Goal: Task Accomplishment & Management: Complete application form

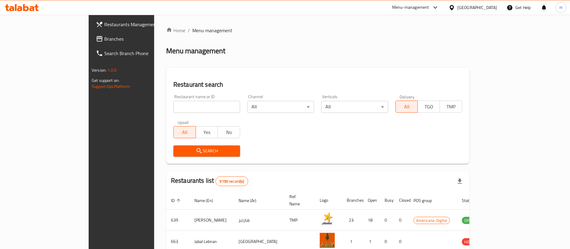
click at [182, 111] on input "search" at bounding box center [206, 107] width 67 height 12
type input "mcd"
click button "Search" at bounding box center [206, 150] width 67 height 11
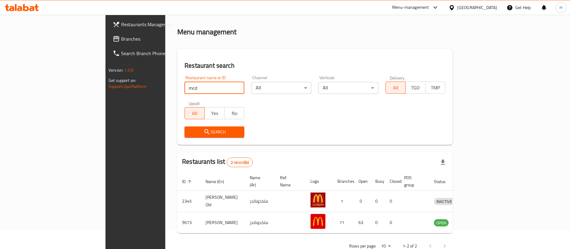
scroll to position [29, 0]
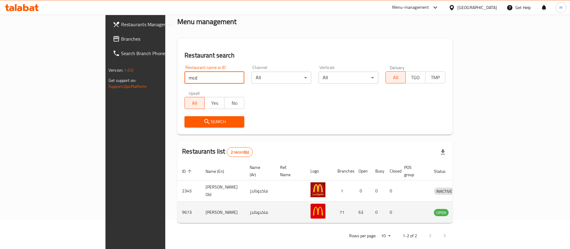
click at [473, 210] on icon "enhanced table" at bounding box center [470, 212] width 7 height 5
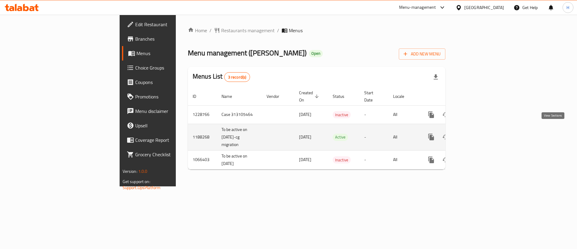
click at [478, 133] on icon "enhanced table" at bounding box center [474, 136] width 7 height 7
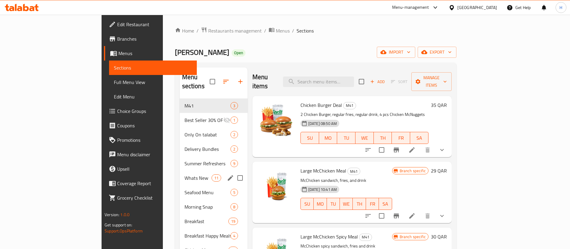
click at [180, 174] on div "Whats New 11" at bounding box center [214, 177] width 68 height 14
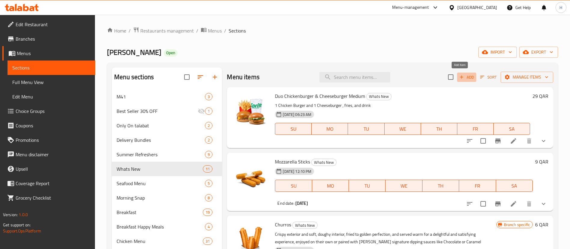
click at [459, 74] on span "Add" at bounding box center [467, 77] width 16 height 7
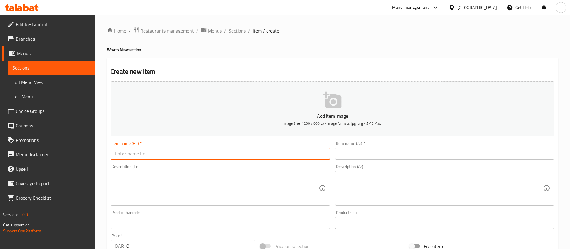
click at [208, 153] on input "text" at bounding box center [220, 153] width 219 height 12
paste input "McCrispy"
type input "McCrispy"
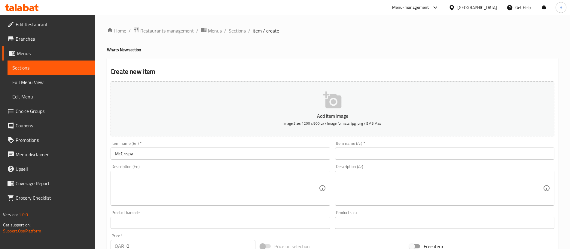
click at [204, 179] on textarea at bounding box center [217, 188] width 204 height 29
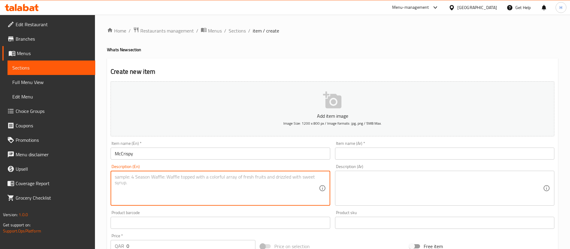
paste textarea "The McCrispy sandwich is big on crunch and flavor. It's a 100% fried chicken br…"
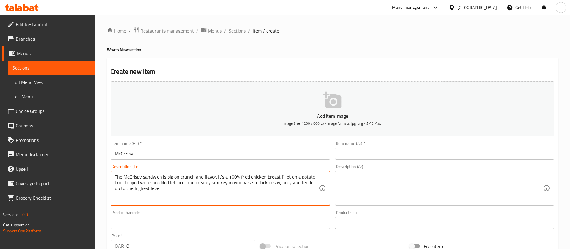
type textarea "The McCrispy sandwich is big on crunch and flavor. It's a 100% fried chicken br…"
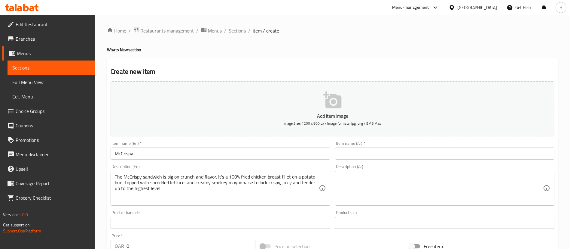
click at [357, 179] on textarea at bounding box center [441, 188] width 204 height 29
paste textarea "ساندويتش ماك كريسبي غني بالنكهة والقرمشة. يتكون من صدر دجاج مقلي 100% على خبز ا…"
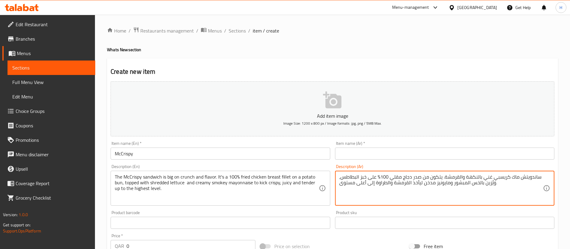
type textarea "ساندويتش ماك كريسبي غني بالنكهة والقرمشة. يتكون من صدر دجاج مقلي 100% على خبز ا…"
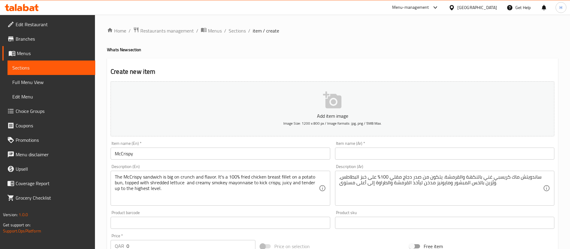
click at [401, 153] on input "text" at bounding box center [444, 153] width 219 height 12
paste input "[PERSON_NAME]"
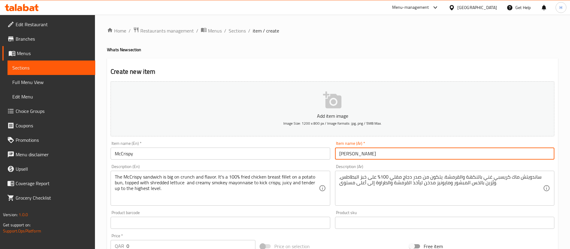
type input "[PERSON_NAME]"
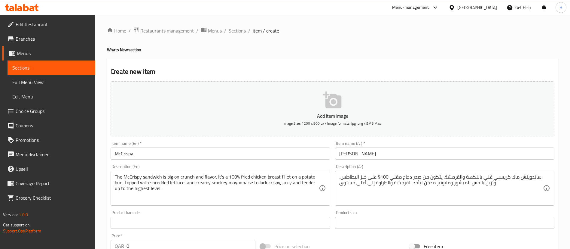
click at [280, 142] on div "Item name (En)   * McCrispy Item name (En) *" at bounding box center [220, 150] width 219 height 18
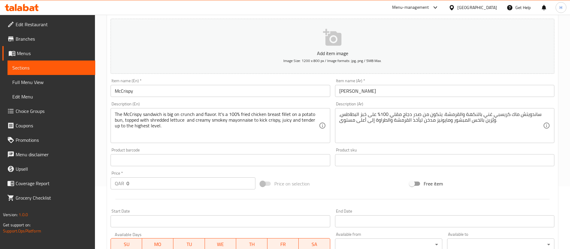
scroll to position [90, 0]
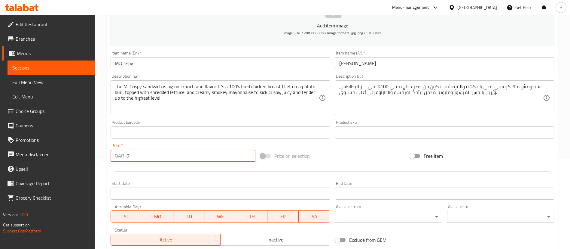
drag, startPoint x: 132, startPoint y: 154, endPoint x: 120, endPoint y: 156, distance: 12.2
click at [120, 156] on div "QAR 0 Price *" at bounding box center [183, 155] width 145 height 12
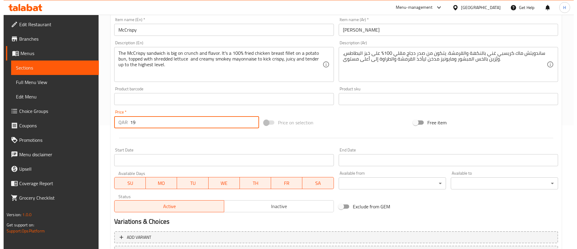
scroll to position [135, 0]
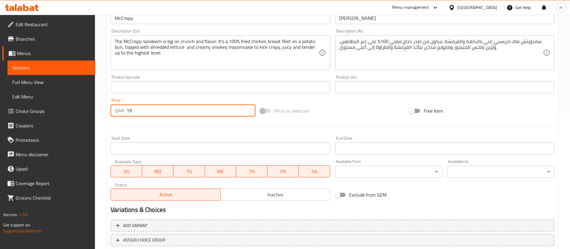
type input "19"
click at [263, 194] on span "Inactive" at bounding box center [275, 194] width 105 height 9
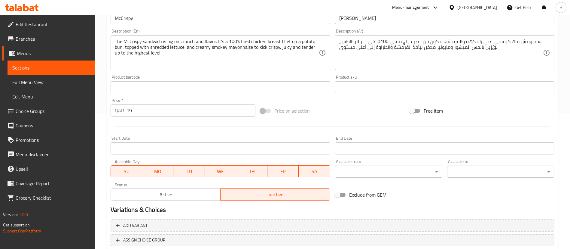
click at [212, 151] on input "Start Date" at bounding box center [220, 148] width 219 height 12
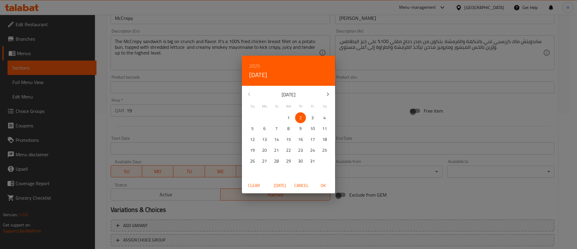
click at [251, 127] on span "5" at bounding box center [252, 129] width 11 height 8
click at [323, 182] on span "OK" at bounding box center [323, 186] width 14 height 8
type input "[DATE]"
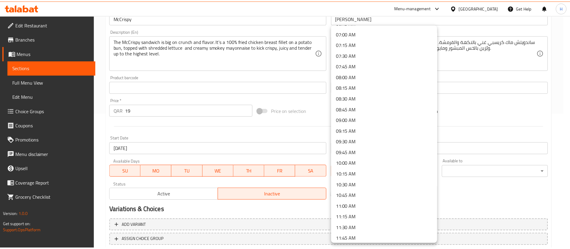
scroll to position [316, 0]
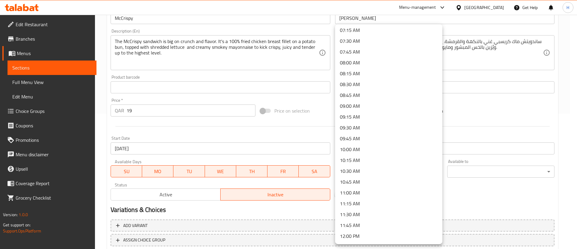
click at [363, 192] on li "11:00 AM" at bounding box center [388, 192] width 107 height 11
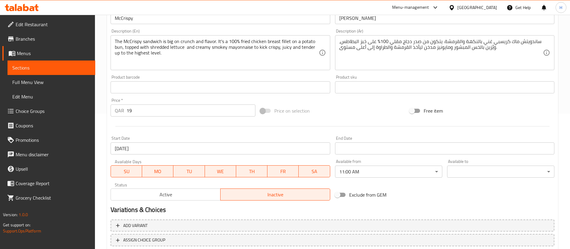
click at [436, 191] on div "Exclude from GEM" at bounding box center [408, 194] width 150 height 16
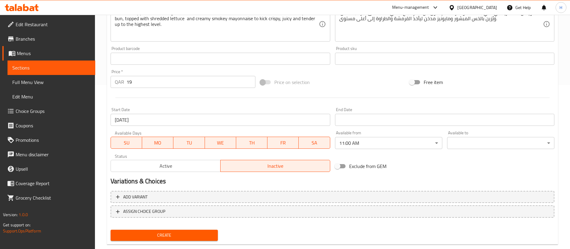
scroll to position [176, 0]
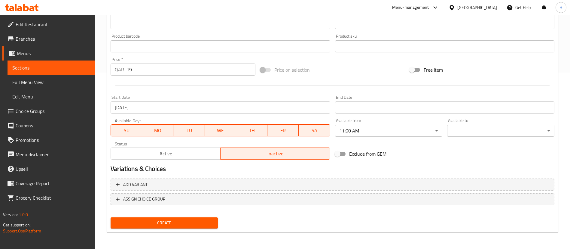
click at [182, 219] on span "Create" at bounding box center [164, 223] width 98 height 8
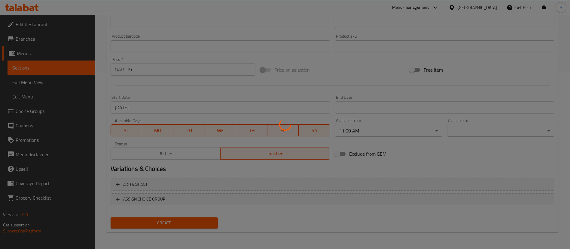
type input "0"
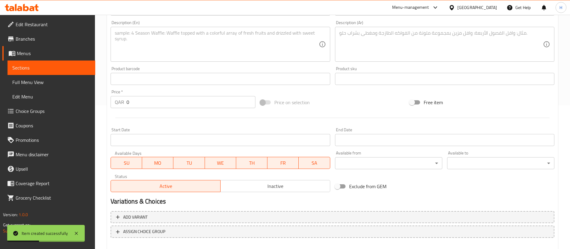
scroll to position [41, 0]
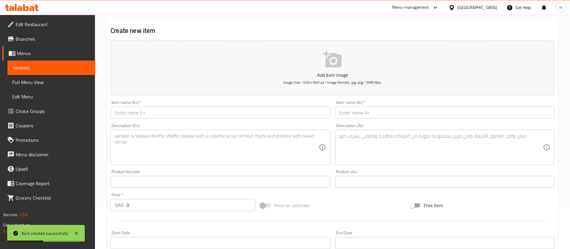
click at [143, 114] on input "text" at bounding box center [220, 112] width 219 height 12
paste input "McCrispy Deluxe"
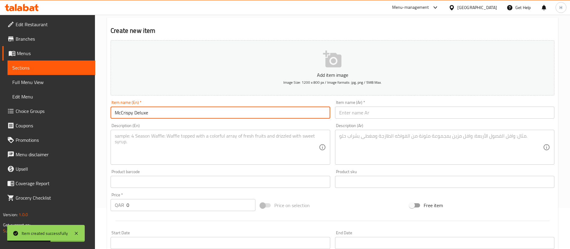
type input "McCrispy Deluxe"
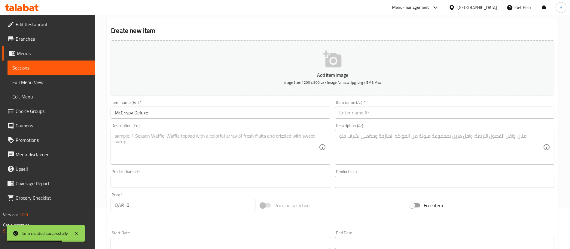
click at [179, 150] on textarea at bounding box center [217, 147] width 204 height 29
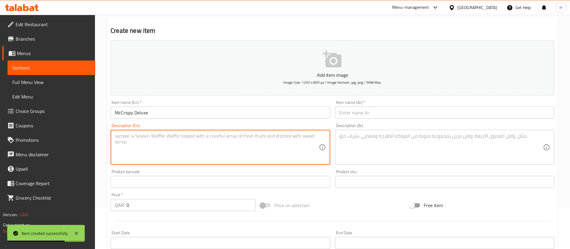
paste textarea "The McCrispy Deluxe sandwich is big on crunch and flavor. It's a 100% fried chi…"
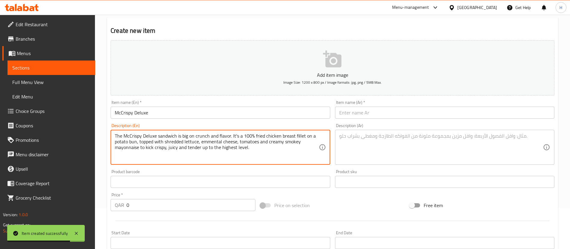
type textarea "The McCrispy Deluxe sandwich is big on crunch and flavor. It's a 100% fried chi…"
click at [372, 147] on textarea at bounding box center [441, 147] width 204 height 29
paste textarea "ساندويتش ماك كريسبي ديلوكس غني بالنكهة والقرمشة. يتكون من صدر دجاج مقلي 100% عل…"
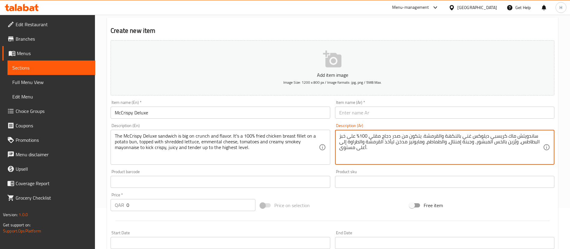
type textarea "ساندويتش ماك كريسبي ديلوكس غني بالنكهة والقرمشة. يتكون من صدر دجاج مقلي 100% عل…"
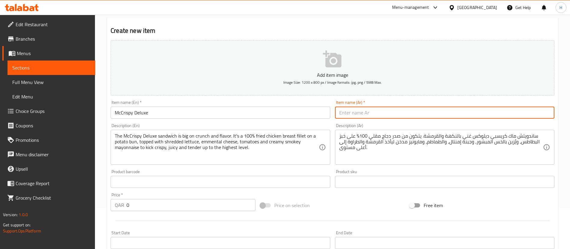
click at [365, 111] on input "text" at bounding box center [444, 112] width 219 height 12
paste input "[PERSON_NAME]"
type input "[PERSON_NAME]"
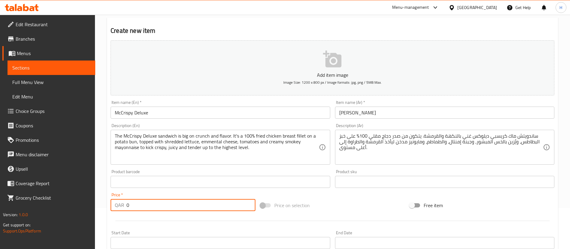
drag, startPoint x: 145, startPoint y: 204, endPoint x: 125, endPoint y: 204, distance: 19.5
click at [125, 204] on div "QAR 0 Price *" at bounding box center [183, 205] width 145 height 12
type input "21"
click at [339, 210] on div "Price on selection" at bounding box center [333, 205] width 150 height 16
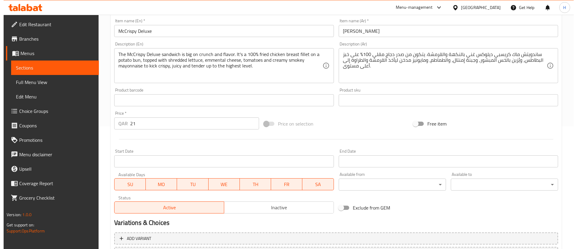
scroll to position [131, 0]
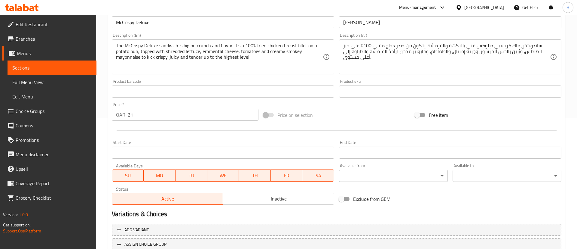
click at [370, 118] on body "​ Menu-management [GEOGRAPHIC_DATA] Get Help H Edit Restaurant Branches Menus S…" at bounding box center [288, 1] width 577 height 234
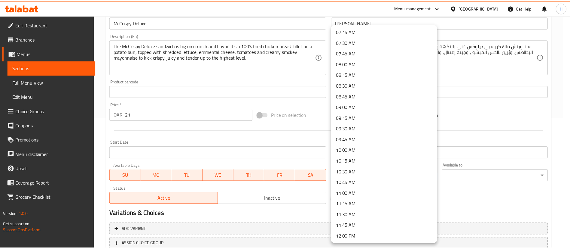
scroll to position [316, 0]
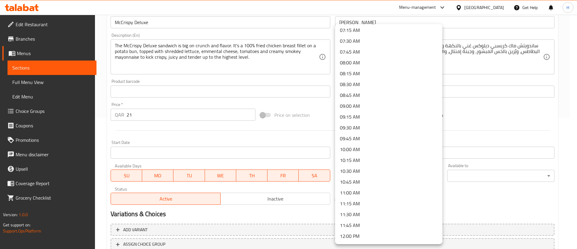
click at [364, 193] on li "11:00 AM" at bounding box center [388, 192] width 107 height 11
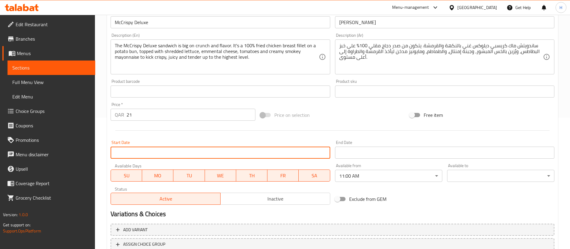
click at [210, 151] on input "Start Date" at bounding box center [220, 152] width 219 height 12
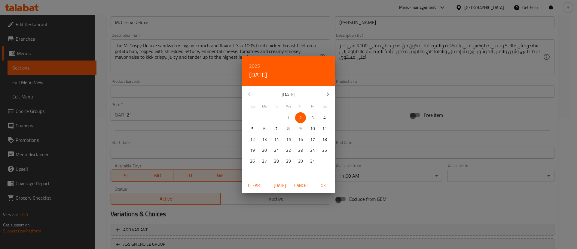
click at [250, 130] on span "5" at bounding box center [252, 129] width 11 height 8
click at [325, 185] on span "OK" at bounding box center [323, 186] width 14 height 8
type input "[DATE]"
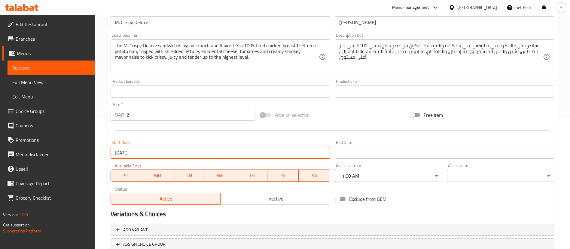
click at [338, 114] on div "Price on selection" at bounding box center [333, 115] width 150 height 16
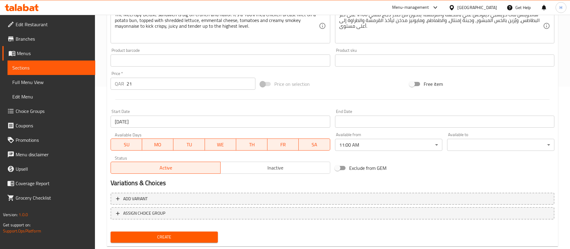
scroll to position [176, 0]
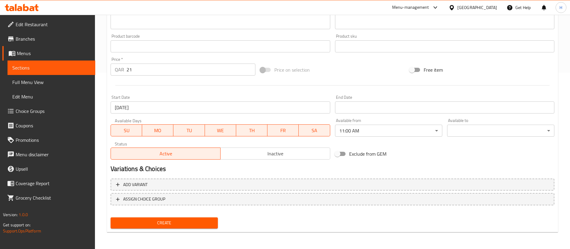
click at [184, 222] on span "Create" at bounding box center [164, 223] width 98 height 8
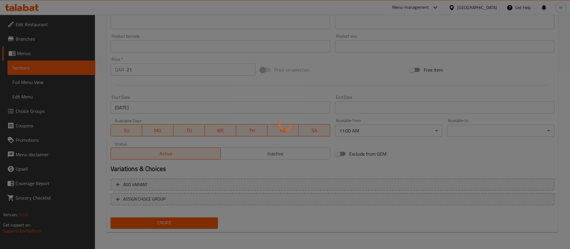
type input "0"
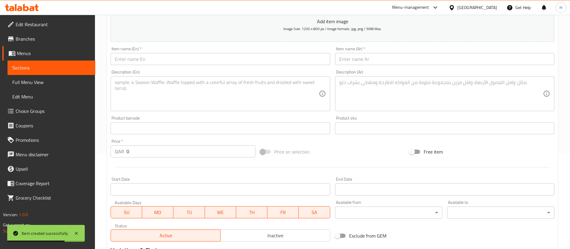
scroll to position [0, 0]
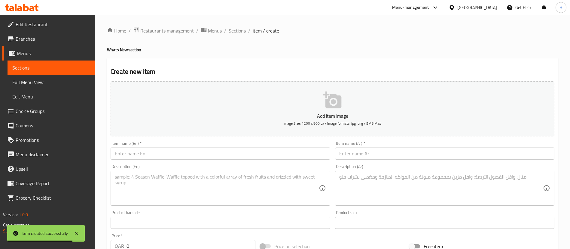
click at [168, 154] on input "text" at bounding box center [220, 153] width 219 height 12
paste input "McCrispy Meal"
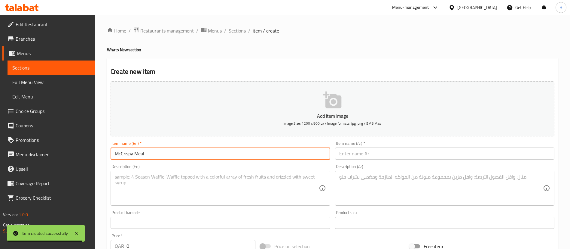
type input "McCrispy Meal"
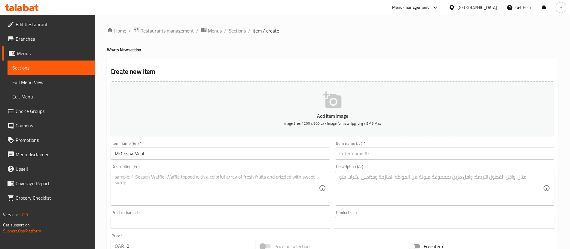
click at [167, 197] on textarea at bounding box center [217, 188] width 204 height 29
paste textarea "McCrispy sandwich, fries, and drink"
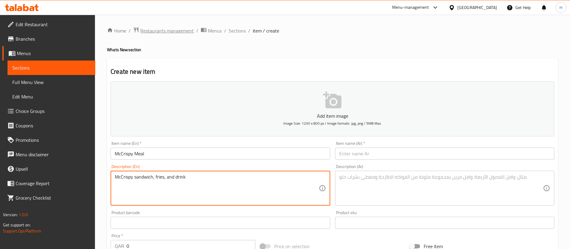
type textarea "McCrispy sandwich, fries, and drink"
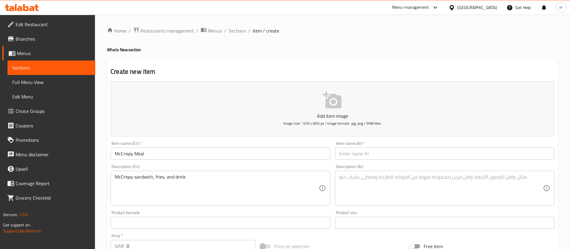
click at [371, 151] on input "text" at bounding box center [444, 153] width 219 height 12
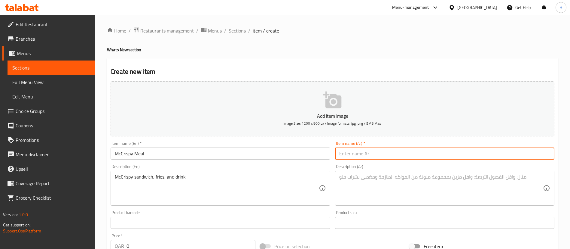
paste input "ساندويتش [PERSON_NAME]، [GEOGRAPHIC_DATA]، ومشروب"
click at [388, 152] on input "ساندويتش [PERSON_NAME]، [GEOGRAPHIC_DATA]، ومشروب" at bounding box center [444, 153] width 219 height 12
paste input "وجبة [PERSON_NAME]"
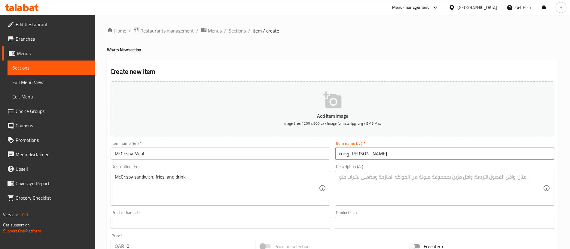
type input "وجبة [PERSON_NAME]"
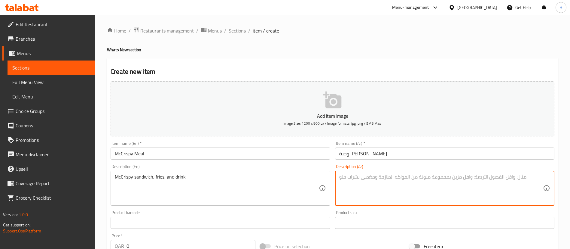
click at [381, 187] on textarea at bounding box center [441, 188] width 204 height 29
paste textarea "ساندويتش [PERSON_NAME]، [GEOGRAPHIC_DATA]، ومشروب"
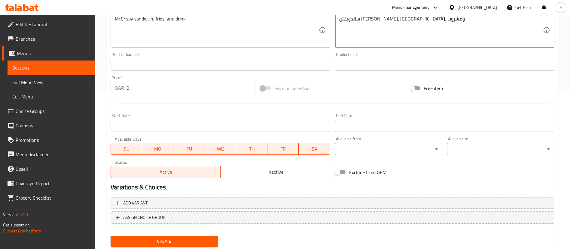
scroll to position [176, 0]
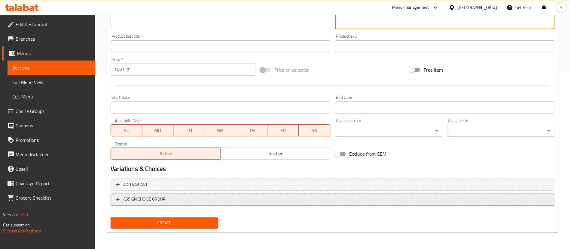
type textarea "ساندويتش [PERSON_NAME]، [GEOGRAPHIC_DATA]، ومشروب"
click at [176, 199] on span "ASSIGN CHOICE GROUP" at bounding box center [332, 199] width 433 height 8
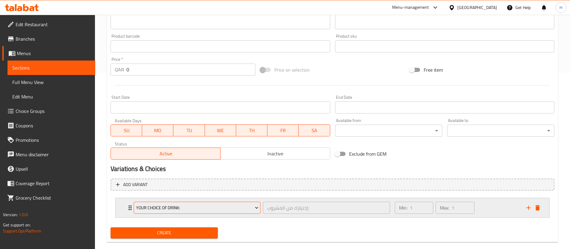
click at [175, 212] on button "Your Choice Of Drink:" at bounding box center [197, 207] width 127 height 12
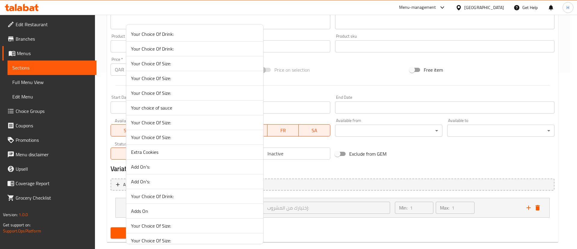
click at [157, 69] on li "Your Choice Of Size:" at bounding box center [194, 63] width 137 height 15
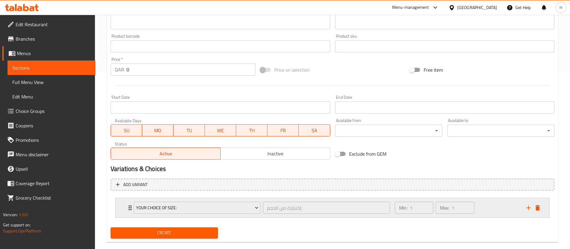
click at [499, 204] on div "Min: 1 ​ Max: 1 ​" at bounding box center [457, 207] width 132 height 19
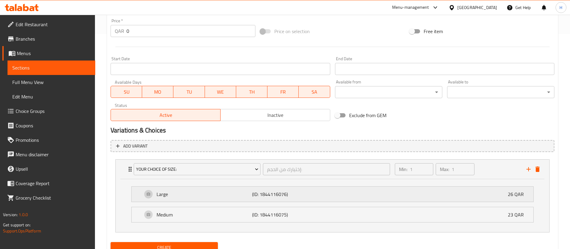
scroll to position [225, 0]
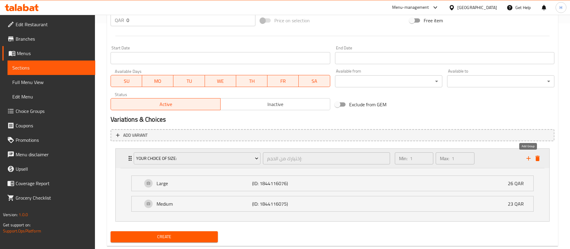
click at [531, 156] on icon "add" at bounding box center [528, 158] width 7 height 7
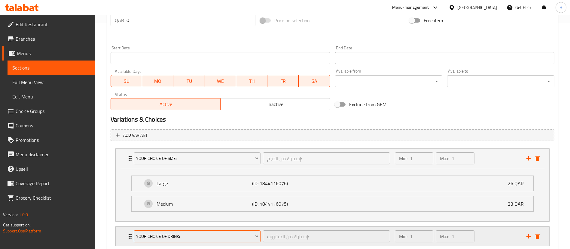
click at [178, 234] on span "Your Choice Of Drink:" at bounding box center [197, 236] width 122 height 8
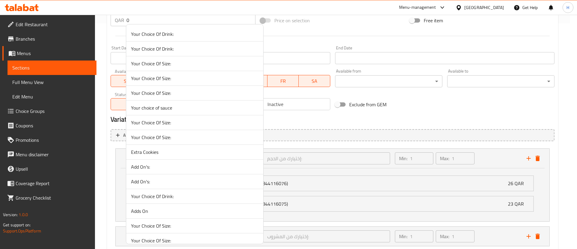
click at [498, 236] on div at bounding box center [288, 124] width 577 height 249
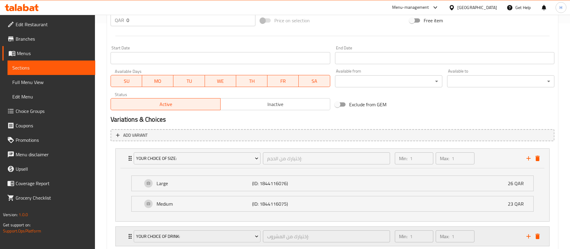
click at [498, 236] on div "Min: 1 ​ Max: 1 ​" at bounding box center [457, 235] width 132 height 19
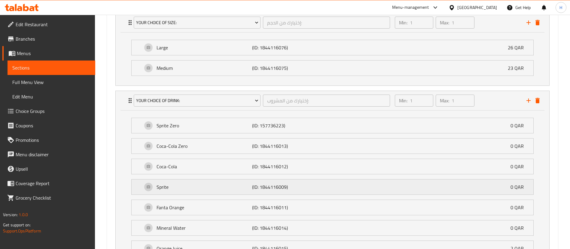
scroll to position [406, 0]
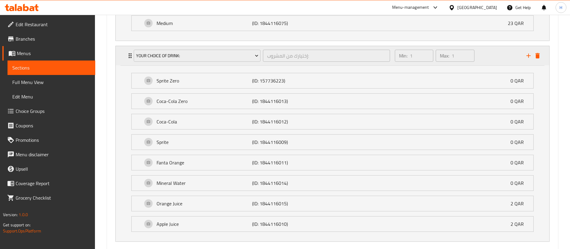
click at [500, 58] on div "Min: 1 ​ Max: 1 ​" at bounding box center [457, 55] width 132 height 19
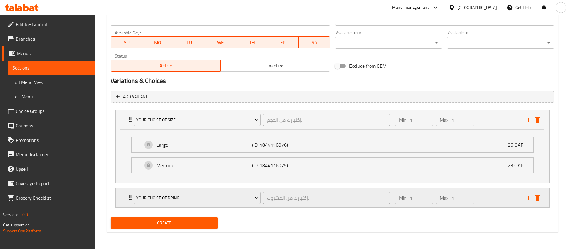
scroll to position [264, 0]
click at [531, 194] on icon "add" at bounding box center [528, 197] width 7 height 7
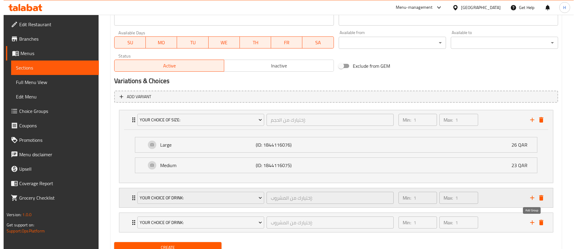
scroll to position [289, 0]
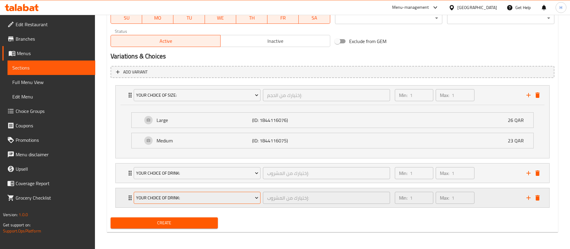
click at [166, 196] on span "Your Choice Of Drink:" at bounding box center [197, 198] width 122 height 8
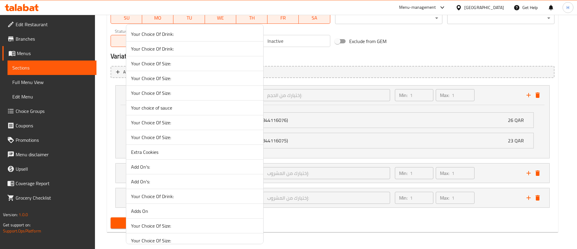
scroll to position [1182, 0]
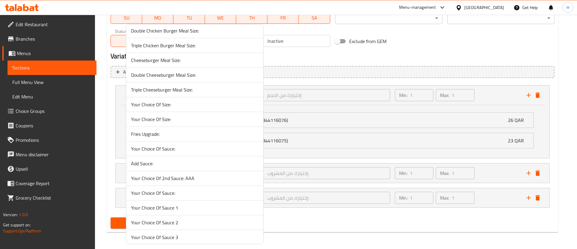
click at [201, 131] on span "Fries Upgrade:" at bounding box center [194, 133] width 127 height 7
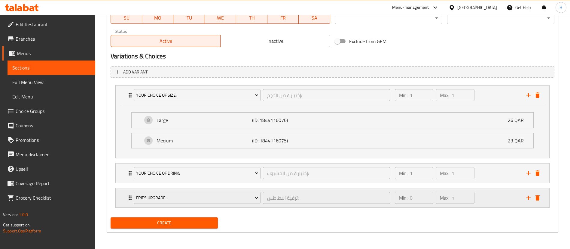
click at [488, 193] on div "Min: 0 ​ Max: 1 ​" at bounding box center [457, 197] width 132 height 19
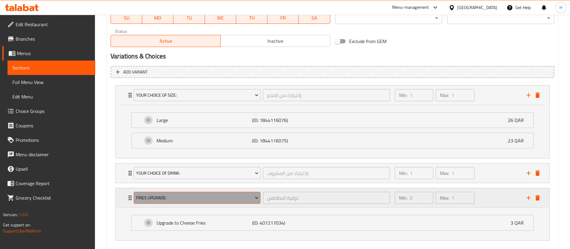
click at [233, 203] on button "Fries Upgrade:" at bounding box center [197, 197] width 127 height 12
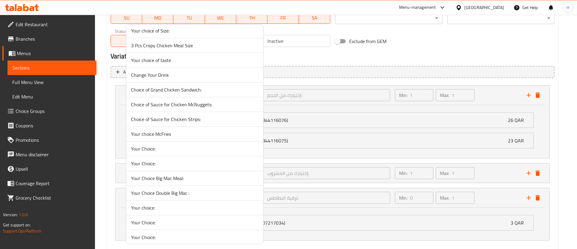
scroll to position [2228, 0]
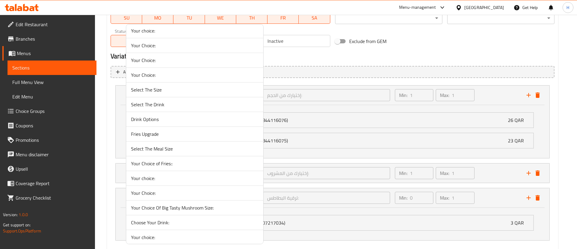
click at [179, 134] on span "Fries Upgrade" at bounding box center [194, 133] width 127 height 7
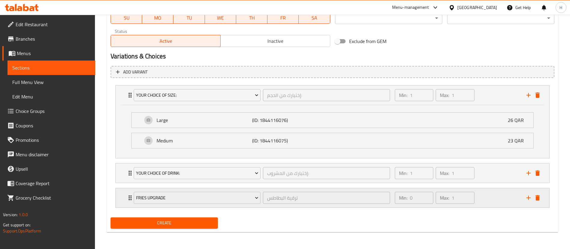
click at [485, 201] on div "Min: 0 ​ Max: 1 ​" at bounding box center [457, 197] width 132 height 19
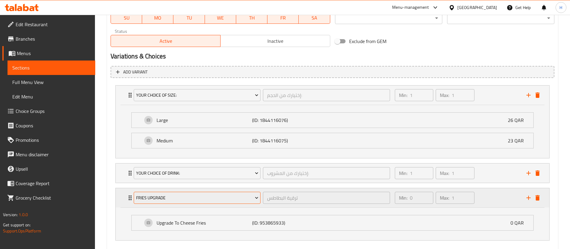
click at [174, 199] on span "Fries Upgrade" at bounding box center [197, 198] width 122 height 8
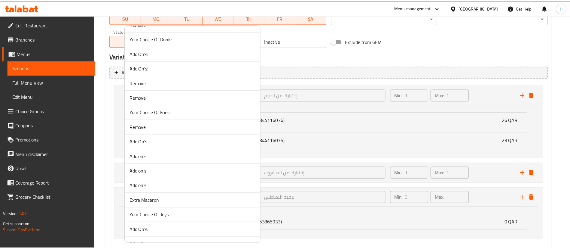
scroll to position [4273, 0]
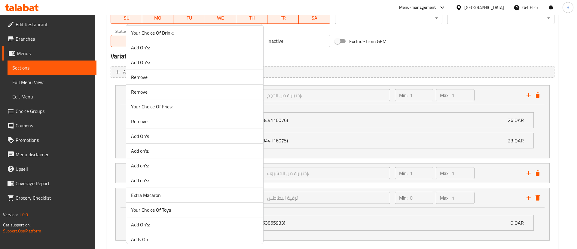
click at [186, 108] on span "Your Choice Of Fries:" at bounding box center [194, 106] width 127 height 7
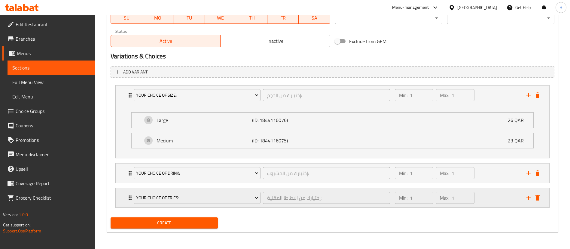
click at [489, 199] on div "Min: 1 ​ Max: 1 ​" at bounding box center [457, 197] width 132 height 19
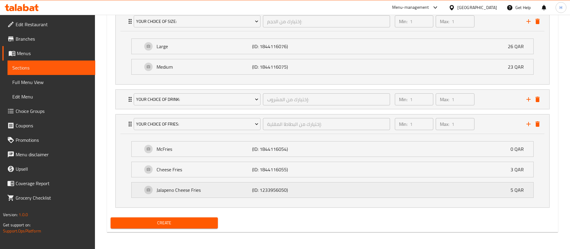
scroll to position [137, 0]
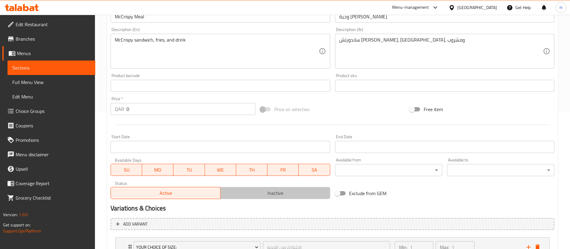
click at [263, 193] on span "Inactive" at bounding box center [275, 192] width 105 height 9
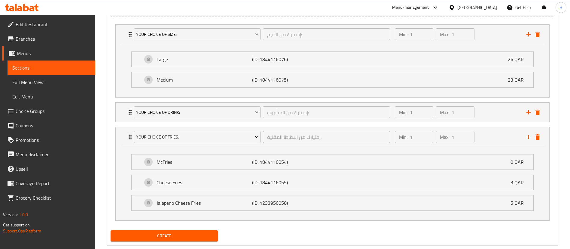
scroll to position [362, 0]
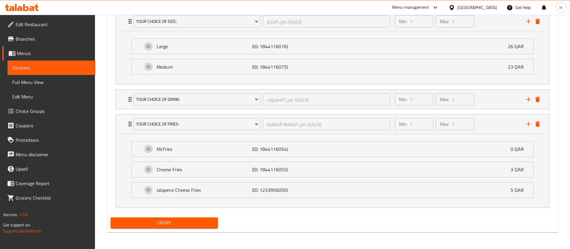
click at [183, 224] on span "Create" at bounding box center [164, 223] width 98 height 8
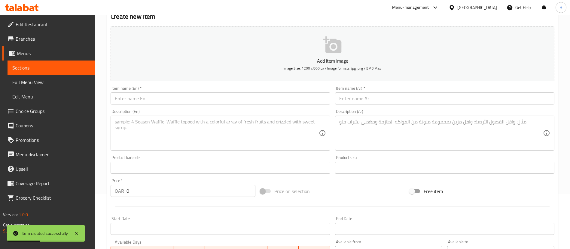
scroll to position [2, 0]
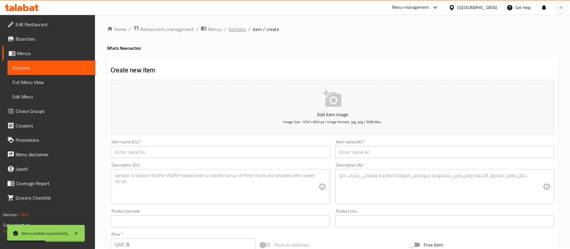
click at [238, 32] on span "Sections" at bounding box center [237, 29] width 17 height 7
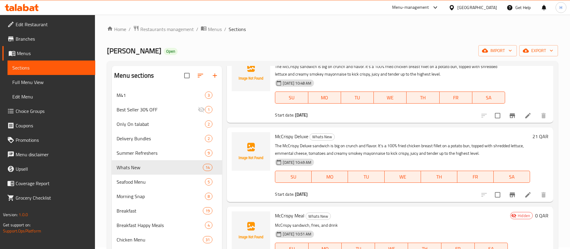
scroll to position [225, 0]
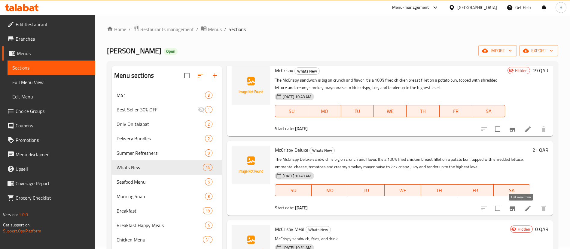
click at [525, 207] on icon at bounding box center [527, 207] width 5 height 5
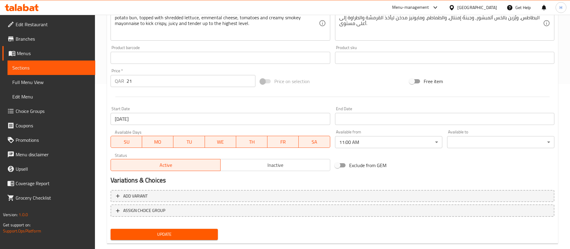
scroll to position [176, 0]
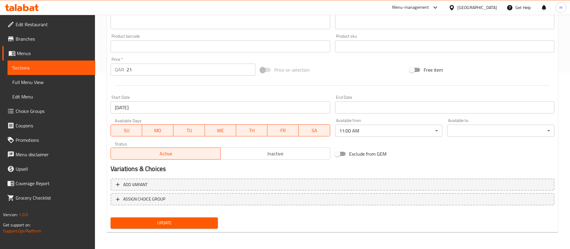
click at [251, 155] on span "Inactive" at bounding box center [275, 153] width 105 height 9
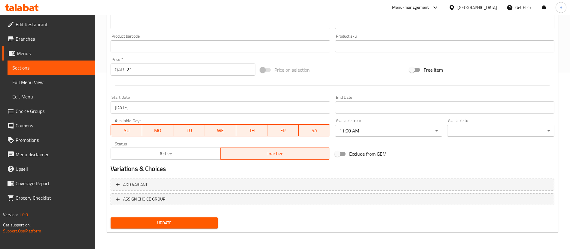
click at [173, 222] on span "Update" at bounding box center [164, 223] width 98 height 8
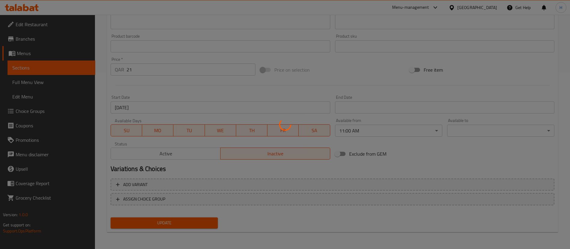
scroll to position [0, 0]
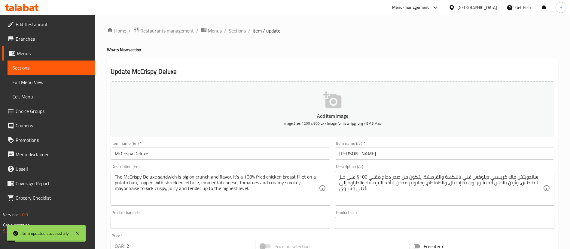
click at [231, 33] on span "Sections" at bounding box center [237, 30] width 17 height 7
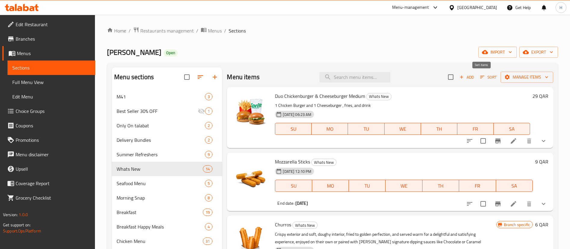
click at [482, 78] on span "Sort" at bounding box center [488, 77] width 17 height 7
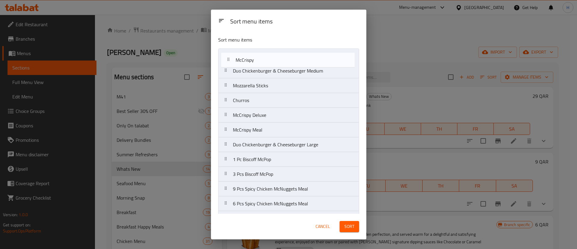
drag, startPoint x: 252, startPoint y: 103, endPoint x: 255, endPoint y: 61, distance: 41.9
click at [255, 61] on nav "Duo Chickenburger & Cheeseburger Medium Mozzarella Sticks Churros McCrispy McCr…" at bounding box center [288, 151] width 141 height 207
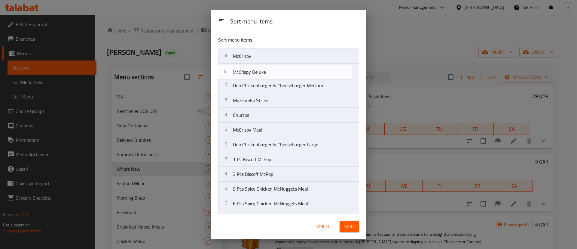
drag, startPoint x: 257, startPoint y: 114, endPoint x: 257, endPoint y: 70, distance: 43.9
click at [257, 70] on nav "McCrispy Duo Chickenburger & Cheeseburger Medium Mozzarella Sticks Churros McCr…" at bounding box center [288, 151] width 141 height 207
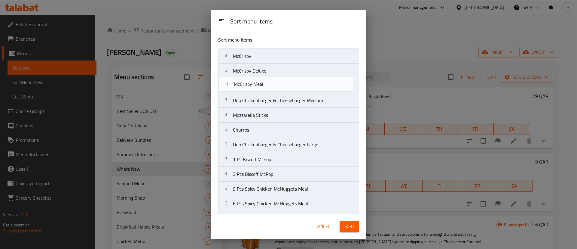
drag, startPoint x: 262, startPoint y: 136, endPoint x: 263, endPoint y: 89, distance: 47.2
click at [263, 89] on nav "McCrispy McCrispy Deluxe Duo Chickenburger & Cheeseburger Medium Mozzarella Sti…" at bounding box center [288, 151] width 141 height 207
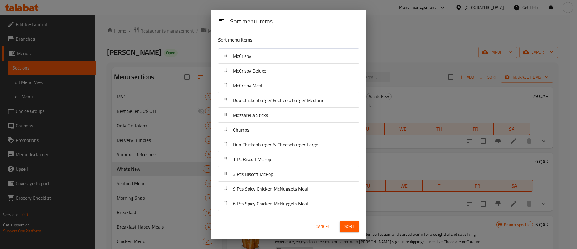
click at [351, 230] on button "Sort" at bounding box center [350, 226] width 20 height 11
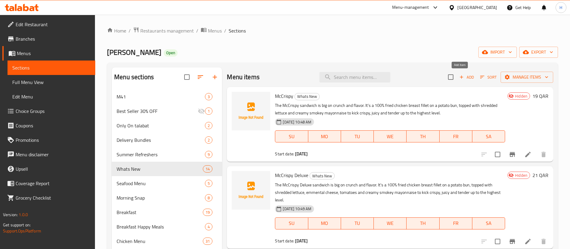
click at [464, 76] on span "Add" at bounding box center [467, 77] width 16 height 7
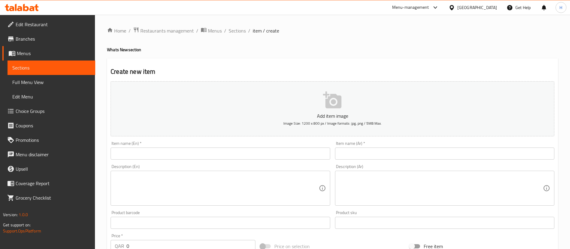
click at [231, 151] on input "text" at bounding box center [220, 153] width 219 height 12
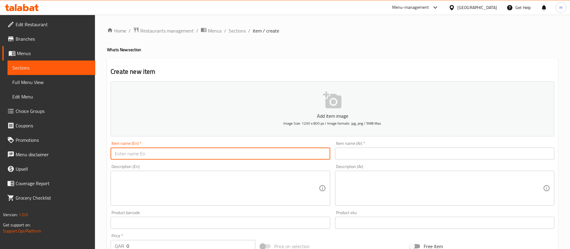
paste input "McCrispy Deluxe Meal"
type input "McCrispy Deluxe Meal"
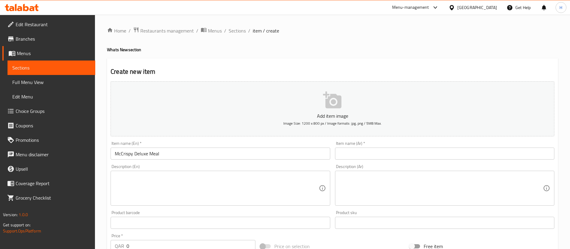
click at [191, 184] on textarea at bounding box center [217, 188] width 204 height 29
paste textarea "McCrispy Deluxe sandwich, fries, and drink"
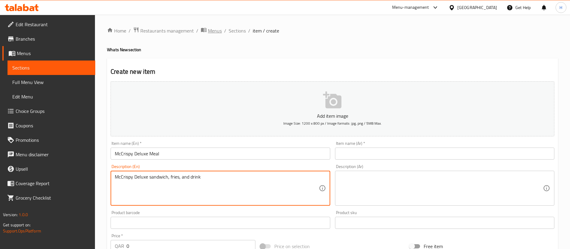
type textarea "McCrispy Deluxe sandwich, fries, and drink"
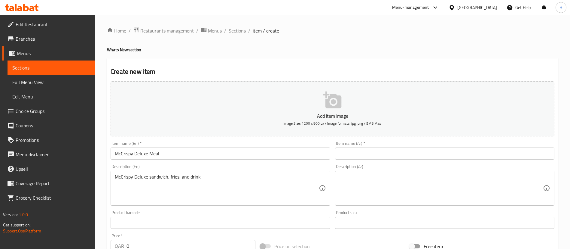
click at [361, 152] on input "text" at bounding box center [444, 153] width 219 height 12
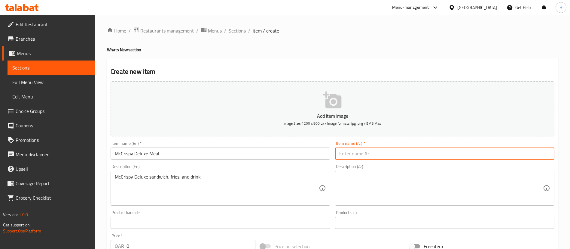
paste input "ساندويتش ماك [PERSON_NAME]، بطاطس، ومشروب"
type input "ساندويتش ماك [PERSON_NAME]، بطاطس، ومشروب"
click at [387, 174] on textarea at bounding box center [441, 188] width 204 height 29
paste textarea "ساندويتش ماك [PERSON_NAME]، بطاطس، ومشروب"
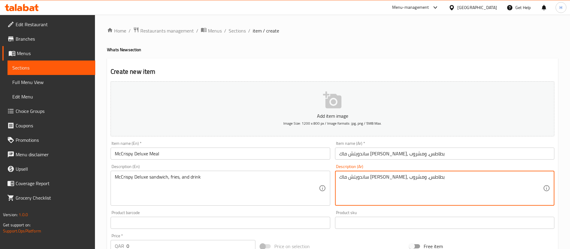
type textarea "ساندويتش ماك [PERSON_NAME]، بطاطس، ومشروب"
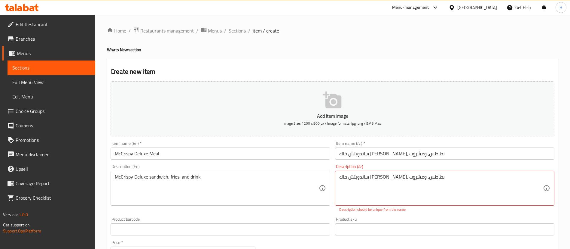
click at [375, 152] on input "ساندويتش ماك [PERSON_NAME]، بطاطس، ومشروب" at bounding box center [444, 153] width 219 height 12
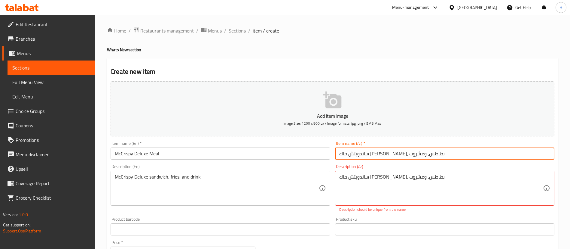
click at [375, 152] on input "ساندويتش ماك [PERSON_NAME]، بطاطس، ومشروب" at bounding box center [444, 153] width 219 height 12
paste input "وجبة [PERSON_NAME]"
type input "وجبة [PERSON_NAME]"
click at [462, 125] on button "Add item image Image Size: 1200 x 800 px / Image formats: jpg, png / 5MB Max." at bounding box center [333, 108] width 444 height 55
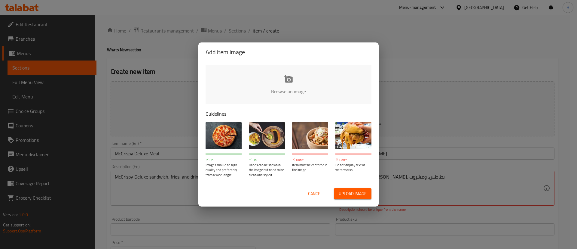
click at [419, 23] on div "Add item image Browse an image Guidelines Do Images should be high-quality and …" at bounding box center [288, 124] width 577 height 249
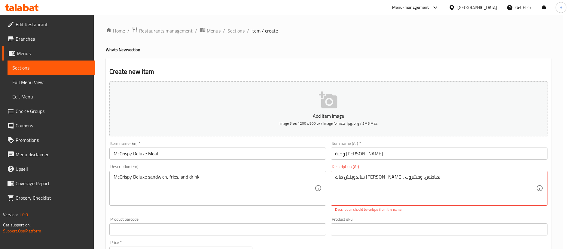
click at [413, 54] on div "Home / Restaurants management / Menus / Sections / item / create Whats New sect…" at bounding box center [329, 223] width 446 height 393
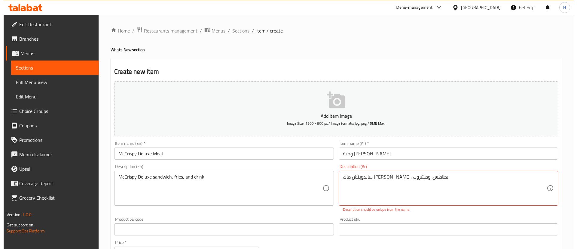
scroll to position [180, 0]
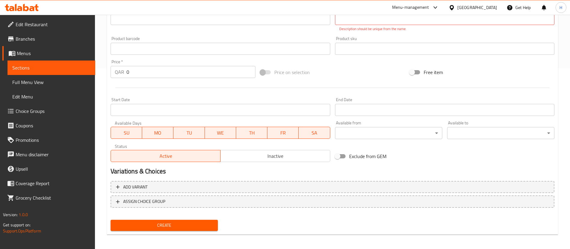
click at [228, 112] on input "Start Date" at bounding box center [220, 110] width 219 height 12
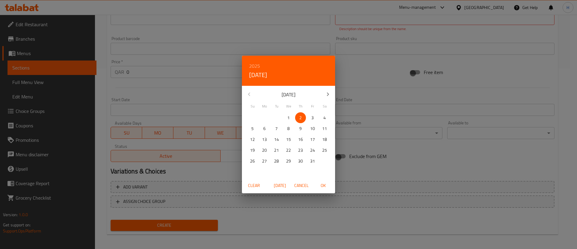
click at [254, 128] on span "5" at bounding box center [252, 129] width 11 height 8
click at [326, 187] on span "OK" at bounding box center [323, 186] width 14 height 8
type input "[DATE]"
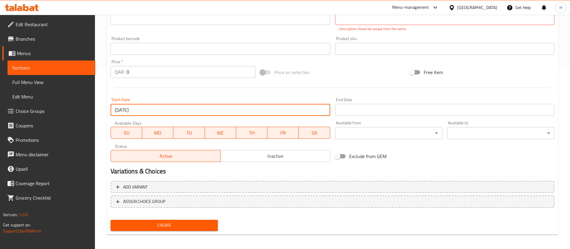
click at [289, 158] on span "Inactive" at bounding box center [275, 156] width 105 height 9
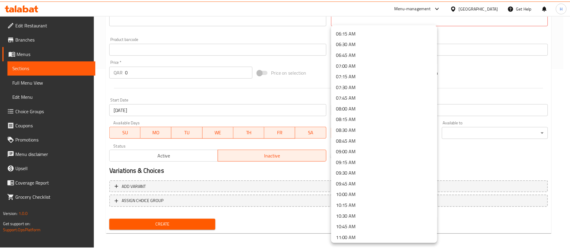
scroll to position [271, 0]
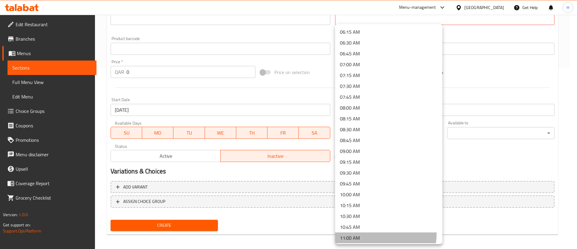
click at [368, 233] on li "11:00 AM" at bounding box center [388, 237] width 107 height 11
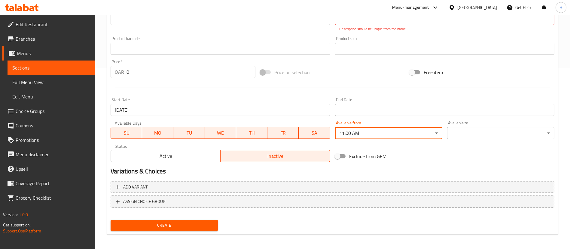
click at [456, 161] on div "Exclude from GEM" at bounding box center [408, 156] width 150 height 16
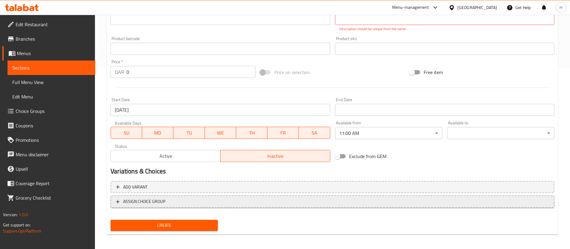
click at [182, 201] on span "ASSIGN CHOICE GROUP" at bounding box center [332, 202] width 433 height 8
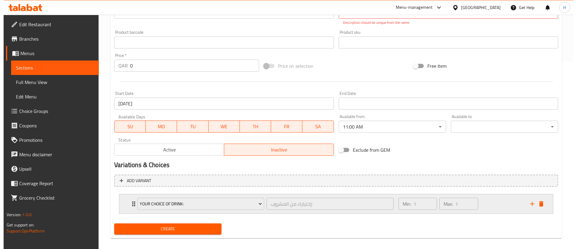
scroll to position [193, 0]
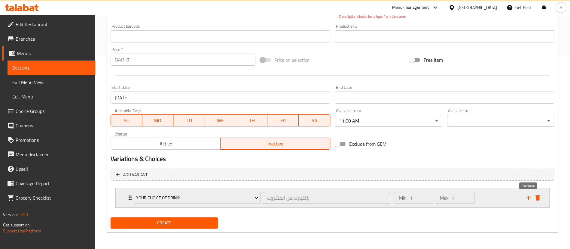
click at [529, 199] on icon "add" at bounding box center [529, 197] width 4 height 4
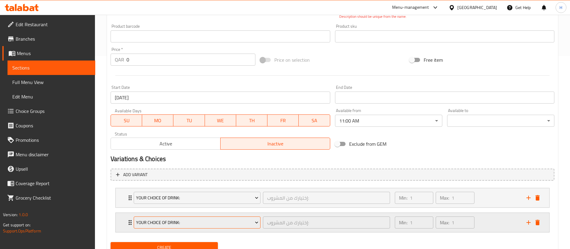
click at [200, 222] on span "Your Choice Of Drink:" at bounding box center [197, 223] width 122 height 8
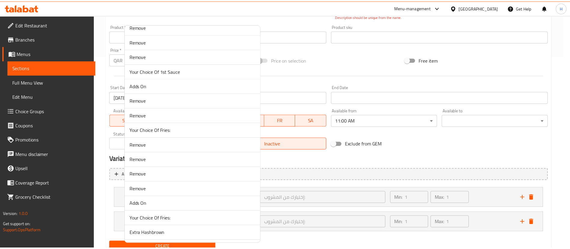
scroll to position [1182, 0]
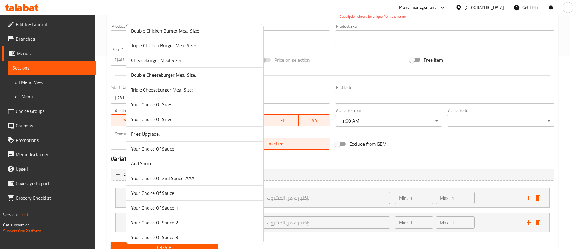
click at [173, 133] on span "Fries Upgrade:" at bounding box center [194, 133] width 127 height 7
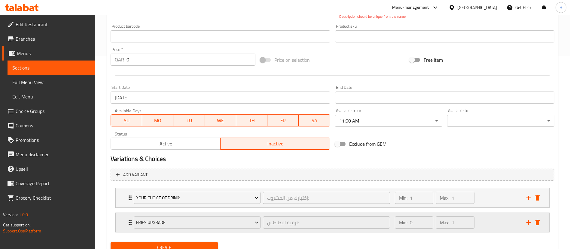
click at [503, 222] on div "Min: 0 ​ Max: 1 ​" at bounding box center [457, 222] width 132 height 19
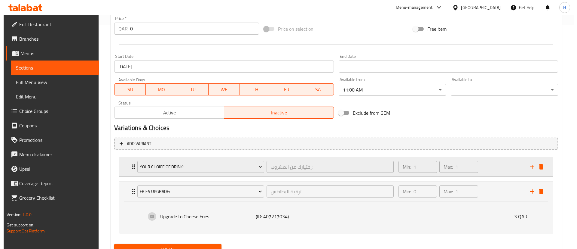
scroll to position [238, 0]
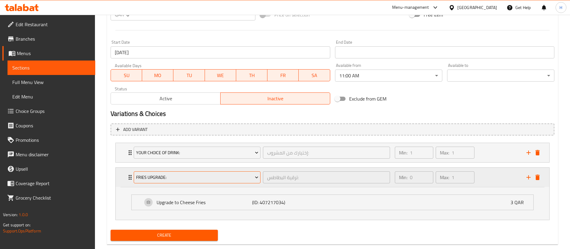
click at [177, 180] on span "Fries Upgrade:" at bounding box center [197, 177] width 122 height 8
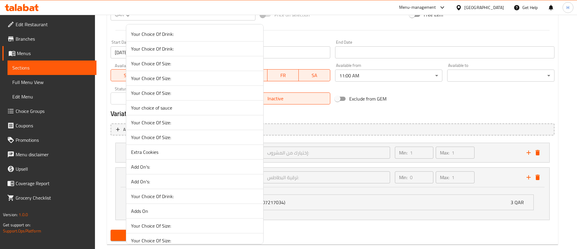
scroll to position [4864, 0]
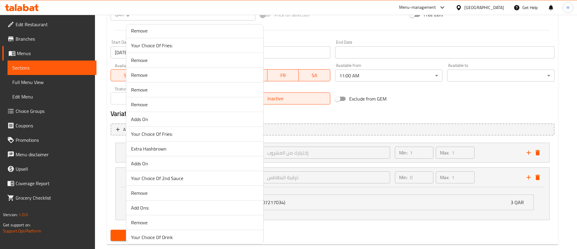
click at [172, 135] on span "Your Choice Of Fries:" at bounding box center [194, 133] width 127 height 7
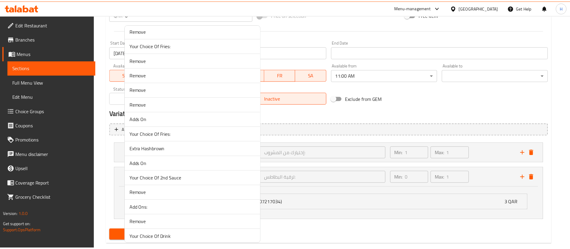
scroll to position [217, 0]
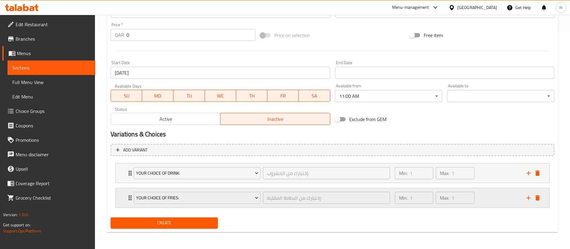
click at [492, 198] on div "Min: 1 ​ Max: 1 ​" at bounding box center [457, 197] width 132 height 19
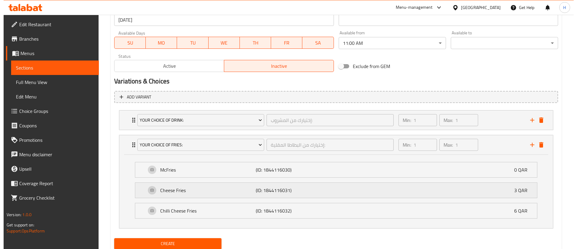
scroll to position [283, 0]
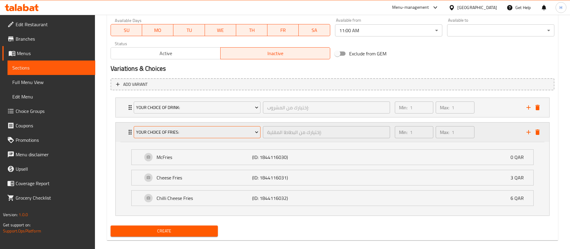
click at [184, 127] on button "Your Choice Of Fries:" at bounding box center [197, 132] width 127 height 12
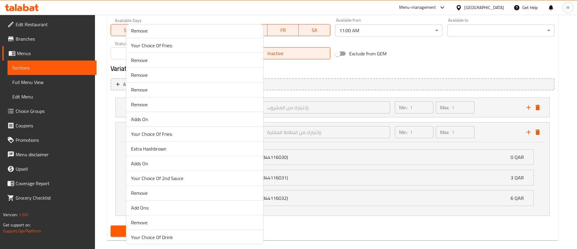
scroll to position [4658, 0]
click at [145, 59] on span "Your Choice Of Fries:" at bounding box center [194, 60] width 127 height 7
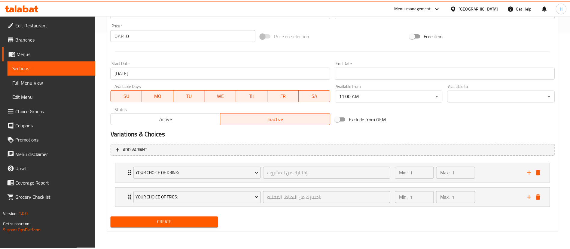
scroll to position [217, 0]
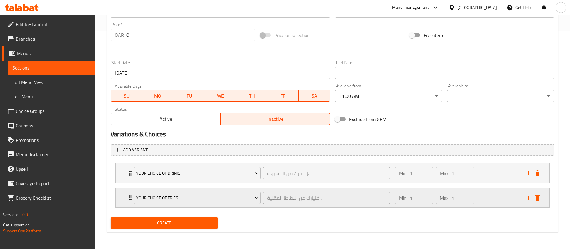
click at [491, 201] on div "Min: 1 ​ Max: 1 ​" at bounding box center [457, 197] width 132 height 19
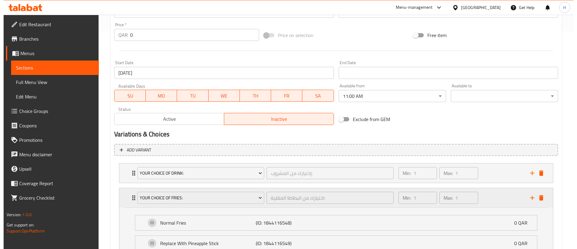
scroll to position [271, 0]
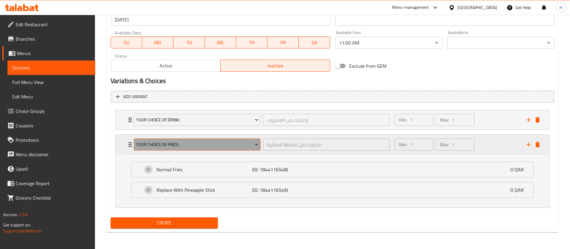
click at [189, 142] on span "Your Choice Of Fries:" at bounding box center [197, 145] width 122 height 8
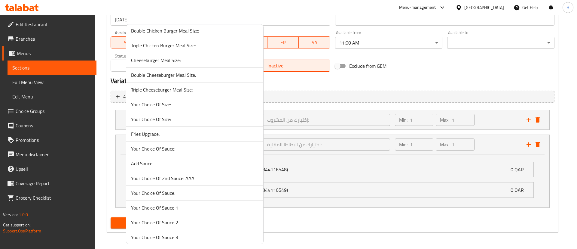
scroll to position [2051, 0]
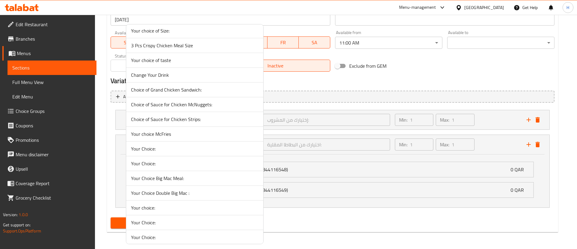
click at [191, 131] on span "Your choice McFries" at bounding box center [194, 133] width 127 height 7
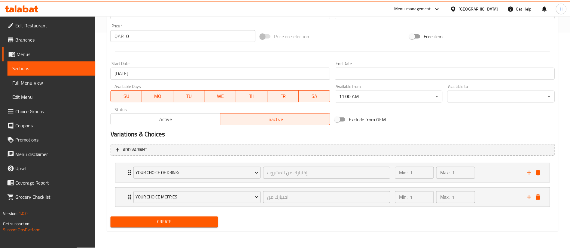
scroll to position [217, 0]
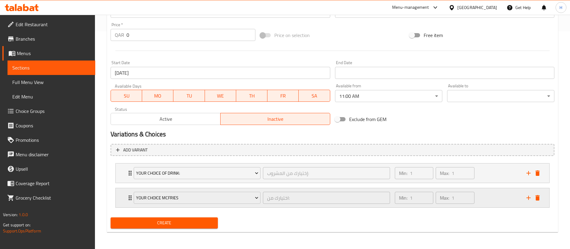
click at [489, 199] on div "Min: 1 ​ Max: 1 ​" at bounding box center [457, 197] width 132 height 19
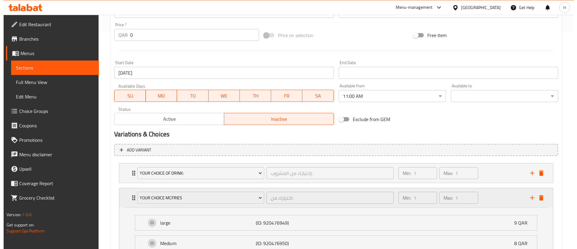
scroll to position [271, 0]
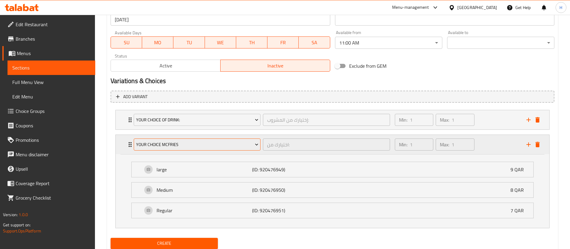
click at [172, 146] on span "Your choice McFries" at bounding box center [197, 145] width 122 height 8
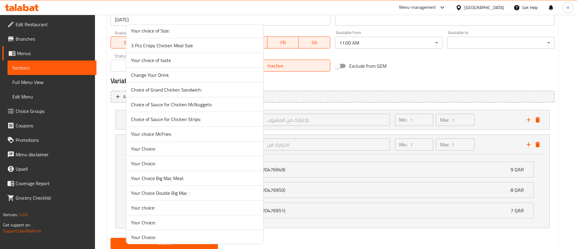
scroll to position [2228, 0]
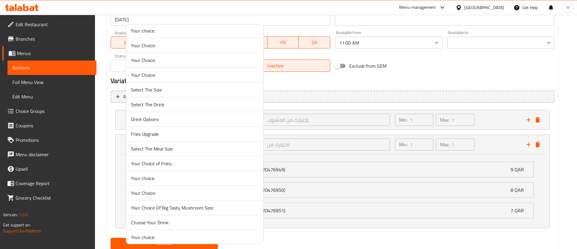
click at [182, 164] on span "Your Choice of Fries::" at bounding box center [194, 163] width 127 height 7
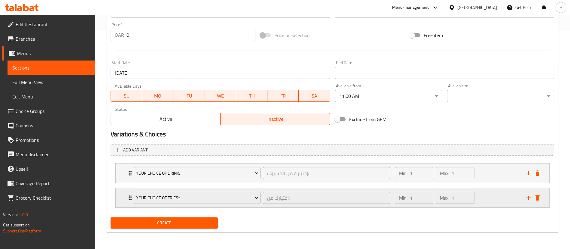
click at [494, 201] on div "Min: 1 ​ Max: 1 ​" at bounding box center [457, 197] width 132 height 19
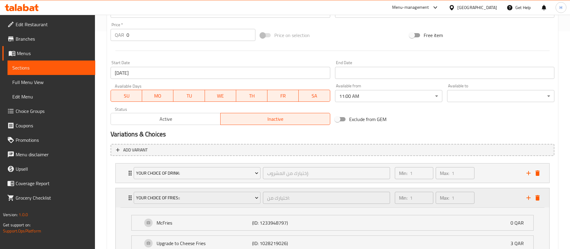
scroll to position [271, 0]
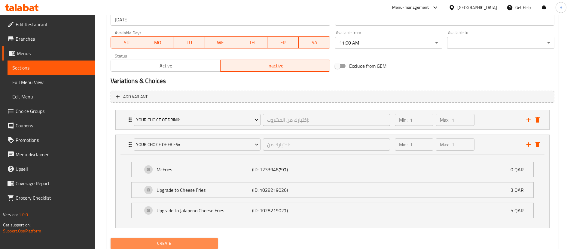
click at [179, 240] on span "Create" at bounding box center [164, 243] width 98 height 8
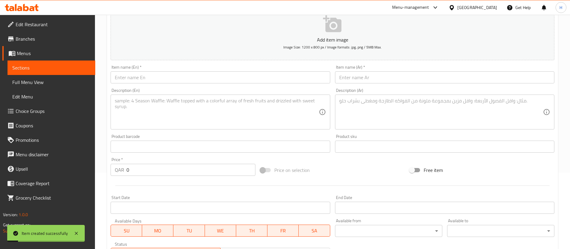
scroll to position [0, 0]
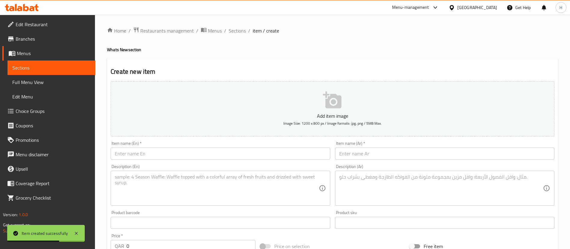
click at [196, 154] on input "text" at bounding box center [220, 153] width 219 height 12
paste input "Smoky Mayonnaise Sauce"
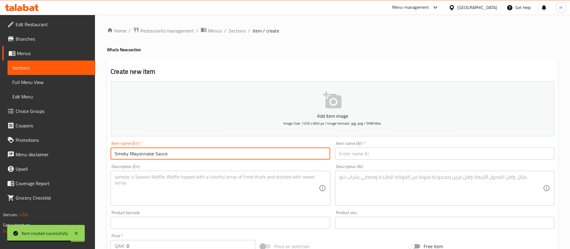
type input "Smoky Mayonnaise Sauce"
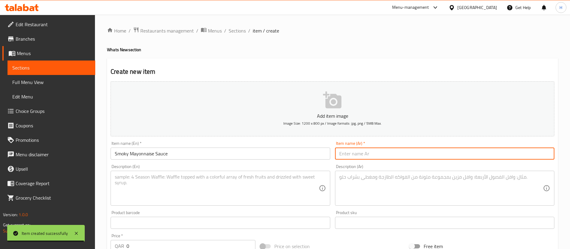
click at [373, 151] on input "text" at bounding box center [444, 153] width 219 height 12
paste input "صوص مايونيز مدخن"
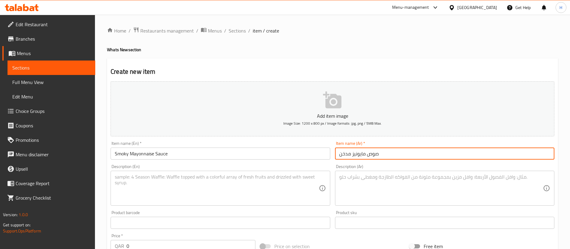
type input "صوص مايونيز مدخن"
drag, startPoint x: 142, startPoint y: 241, endPoint x: 143, endPoint y: 246, distance: 5.0
click at [142, 245] on input "0" at bounding box center [191, 246] width 129 height 12
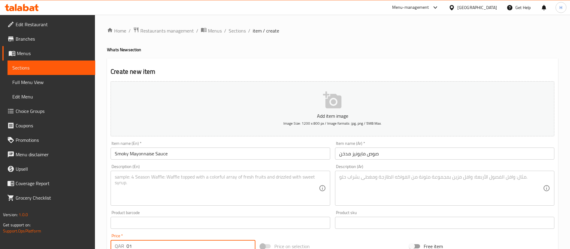
scroll to position [2, 0]
type input "0"
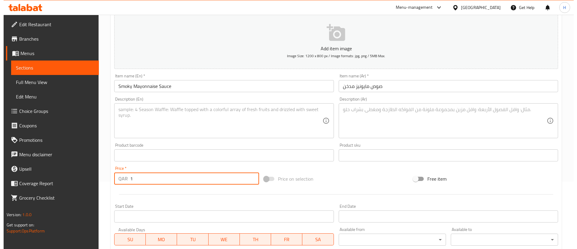
scroll to position [137, 0]
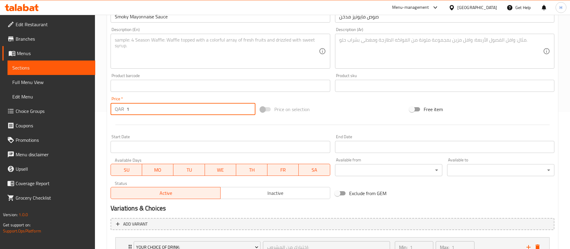
type input "1"
click at [269, 193] on span "Inactive" at bounding box center [275, 192] width 105 height 9
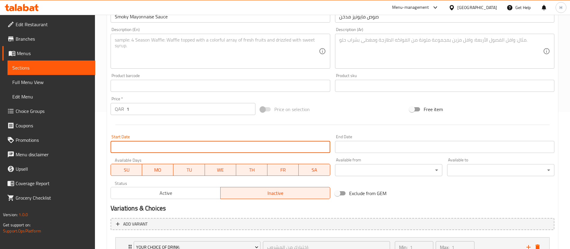
click at [178, 147] on input "Start Date" at bounding box center [220, 147] width 219 height 12
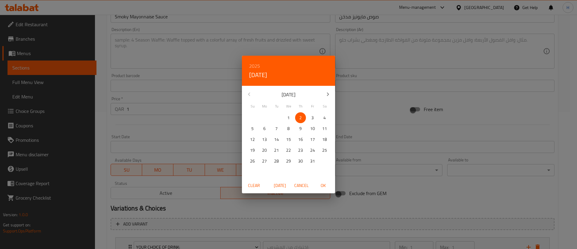
click at [254, 127] on span "5" at bounding box center [252, 129] width 11 height 8
click at [323, 182] on span "OK" at bounding box center [323, 186] width 14 height 8
type input "[DATE]"
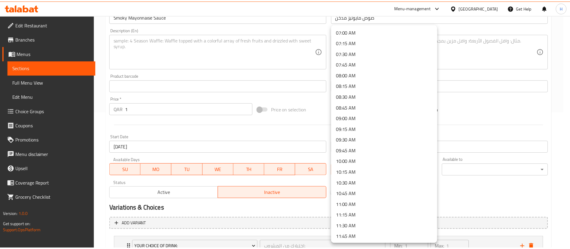
scroll to position [316, 0]
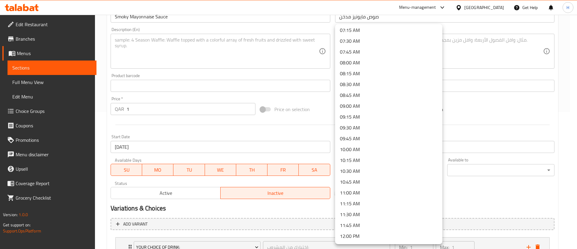
click at [368, 191] on li "11:00 AM" at bounding box center [388, 192] width 107 height 11
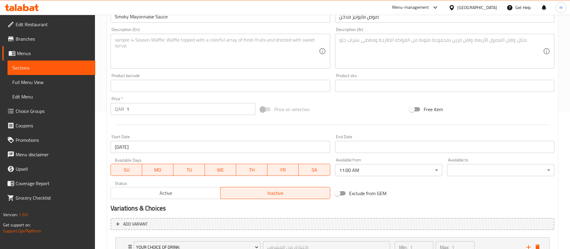
click at [475, 196] on div "Exclude from GEM" at bounding box center [408, 193] width 150 height 16
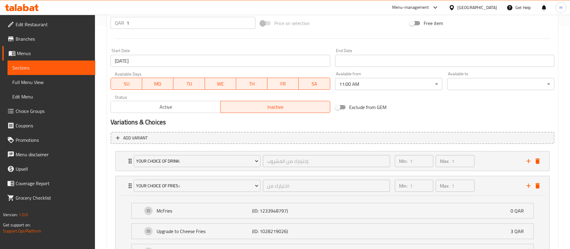
scroll to position [284, 0]
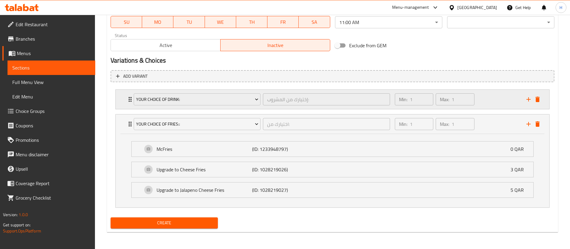
click at [540, 99] on icon "delete" at bounding box center [537, 99] width 7 height 7
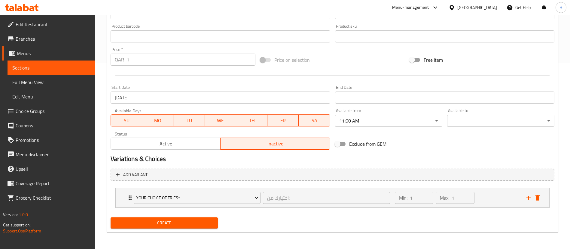
scroll to position [186, 0]
click at [542, 196] on button "delete" at bounding box center [537, 197] width 9 height 9
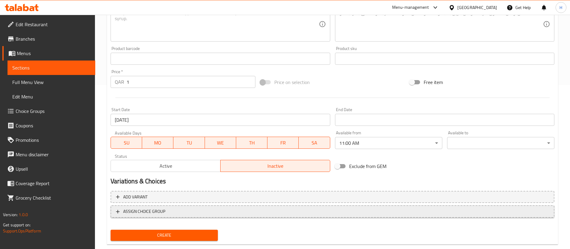
scroll to position [176, 0]
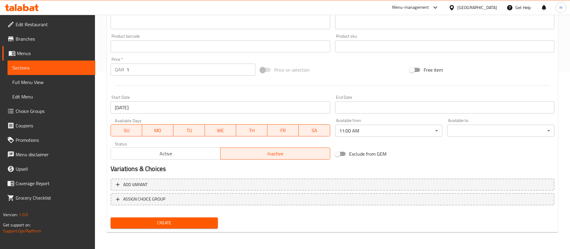
click at [181, 222] on span "Create" at bounding box center [164, 223] width 98 height 8
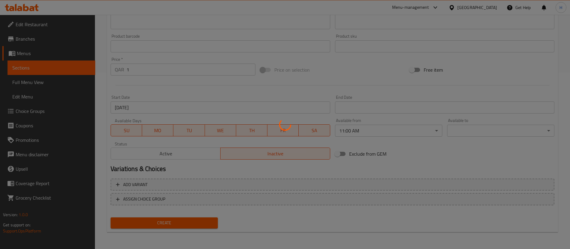
type input "0"
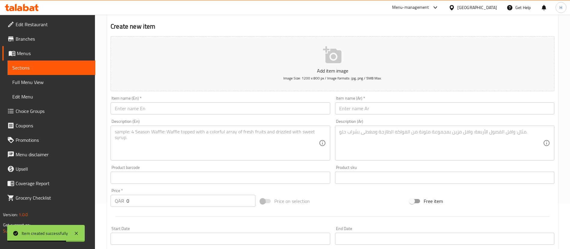
scroll to position [0, 0]
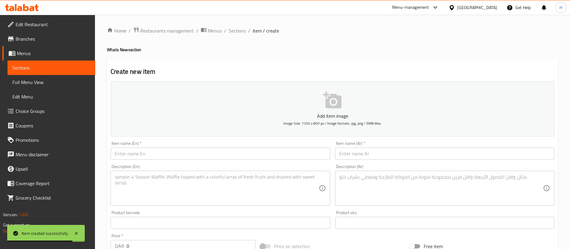
click at [230, 24] on div "Home / Restaurants management / Menus / Sections / item / create Whats New sect…" at bounding box center [332, 220] width 475 height 410
click at [236, 28] on span "Sections" at bounding box center [237, 30] width 17 height 7
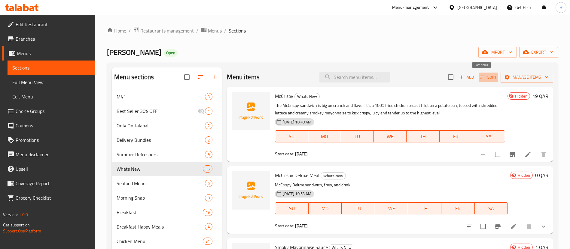
click at [480, 75] on span "Sort" at bounding box center [488, 77] width 17 height 7
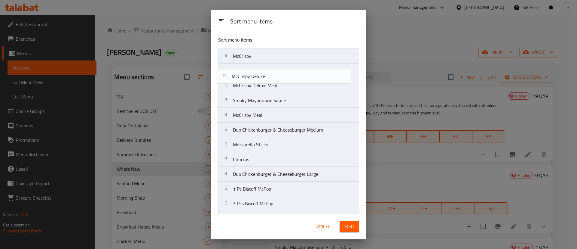
drag, startPoint x: 282, startPoint y: 103, endPoint x: 281, endPoint y: 75, distance: 28.0
click at [281, 75] on nav "McCrispy McCrispy Deluxe Meal Smoky Mayonnaise Sauce McCrispy Deluxe McCrispy M…" at bounding box center [288, 166] width 141 height 236
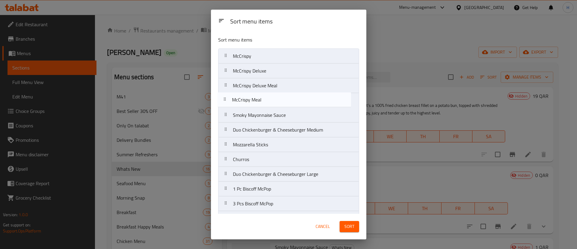
drag, startPoint x: 279, startPoint y: 118, endPoint x: 278, endPoint y: 101, distance: 17.5
click at [278, 101] on nav "McCrispy McCrispy Deluxe McCrispy Deluxe Meal Smoky Mayonnaise Sauce McCrispy M…" at bounding box center [288, 166] width 141 height 236
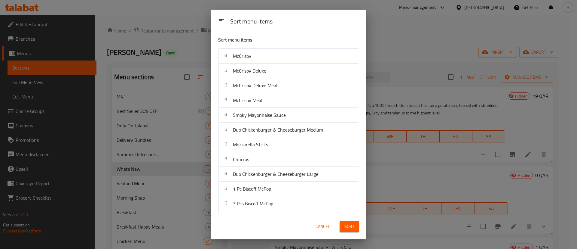
click at [345, 223] on span "Sort" at bounding box center [350, 226] width 10 height 8
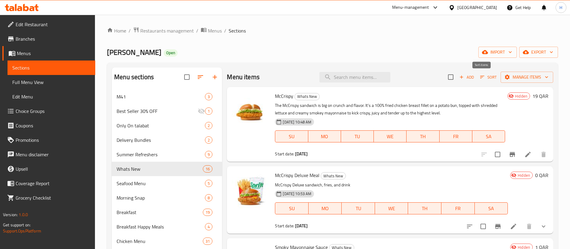
click at [480, 75] on span "Sort" at bounding box center [488, 77] width 17 height 7
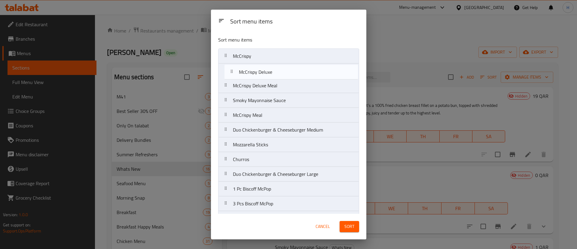
drag, startPoint x: 273, startPoint y: 102, endPoint x: 278, endPoint y: 70, distance: 32.6
click at [278, 70] on nav "McCrispy McCrispy Deluxe Meal Smoky Mayonnaise Sauce McCrispy Deluxe McCrispy M…" at bounding box center [288, 166] width 141 height 236
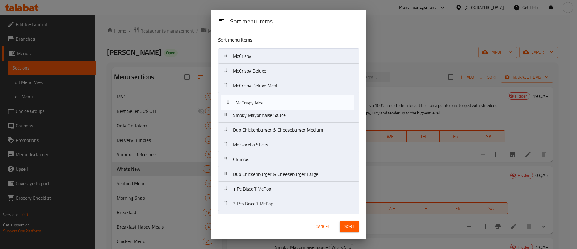
drag, startPoint x: 272, startPoint y: 118, endPoint x: 274, endPoint y: 103, distance: 15.2
click at [274, 103] on nav "McCrispy McCrispy Deluxe McCrispy Deluxe Meal Smoky Mayonnaise Sauce McCrispy M…" at bounding box center [288, 166] width 141 height 236
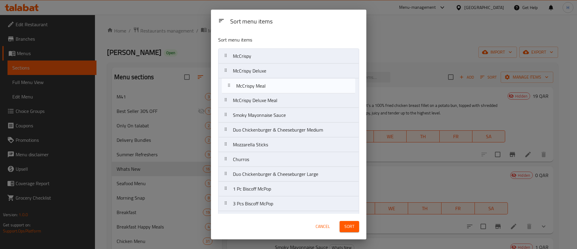
drag, startPoint x: 260, startPoint y: 102, endPoint x: 265, endPoint y: 83, distance: 19.5
click at [265, 83] on nav "McCrispy McCrispy Deluxe McCrispy Deluxe Meal McCrispy Meal Smoky Mayonnaise Sa…" at bounding box center [288, 166] width 141 height 236
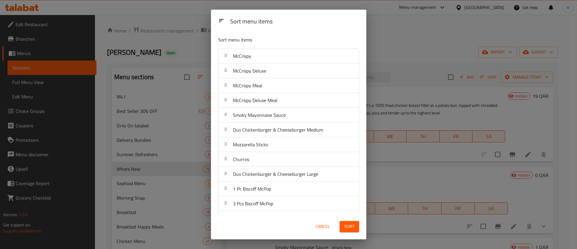
click at [347, 226] on span "Sort" at bounding box center [350, 226] width 10 height 8
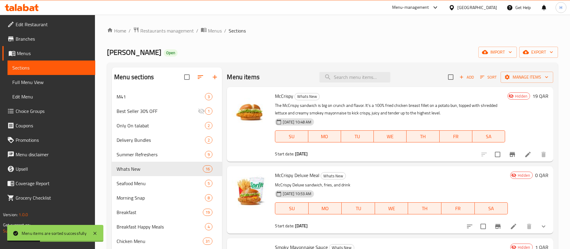
click at [261, 49] on div "[PERSON_NAME] Open import export" at bounding box center [332, 52] width 451 height 11
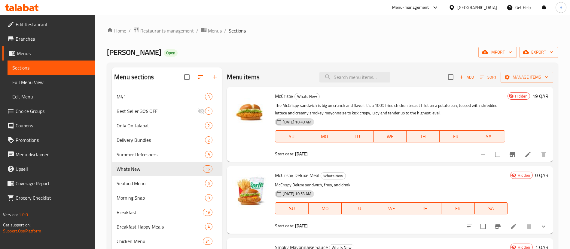
click at [480, 79] on icon "button" at bounding box center [482, 76] width 5 height 5
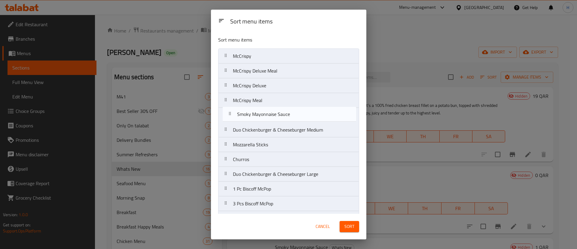
drag, startPoint x: 253, startPoint y: 89, endPoint x: 257, endPoint y: 119, distance: 30.4
click at [257, 119] on nav "McCrispy McCrispy Deluxe Meal Smoky Mayonnaise Sauce McCrispy Deluxe McCrispy M…" at bounding box center [288, 166] width 141 height 236
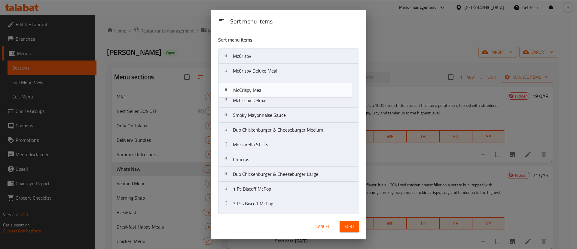
drag, startPoint x: 265, startPoint y: 100, endPoint x: 265, endPoint y: 87, distance: 12.3
click at [265, 87] on nav "McCrispy McCrispy Deluxe Meal McCrispy Deluxe McCrispy Meal Smoky Mayonnaise Sa…" at bounding box center [288, 166] width 141 height 236
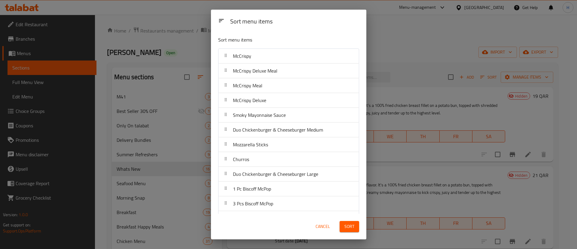
click at [355, 231] on button "Sort" at bounding box center [350, 226] width 20 height 11
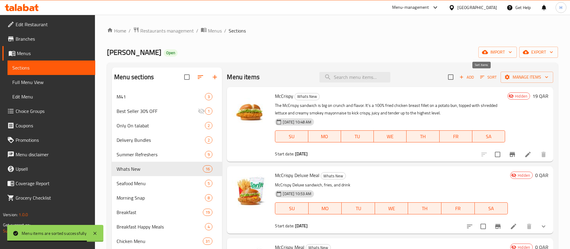
click at [485, 79] on span "Sort" at bounding box center [488, 77] width 17 height 7
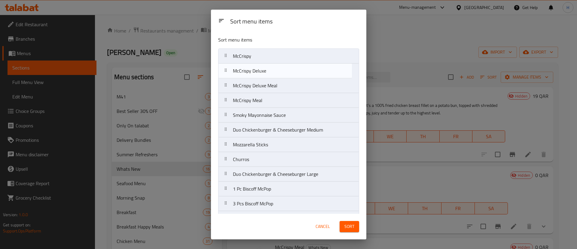
drag, startPoint x: 271, startPoint y: 102, endPoint x: 271, endPoint y: 70, distance: 31.9
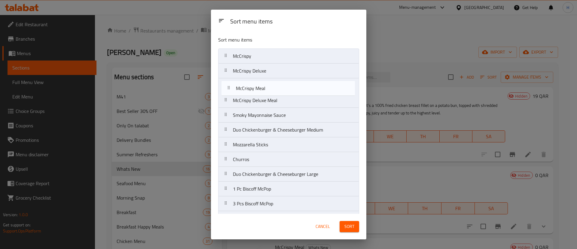
drag, startPoint x: 265, startPoint y: 100, endPoint x: 268, endPoint y: 90, distance: 10.4
click at [268, 90] on nav "McCrispy McCrispy Deluxe McCrispy Deluxe Meal McCrispy Meal Smoky Mayonnaise Sa…" at bounding box center [288, 166] width 141 height 236
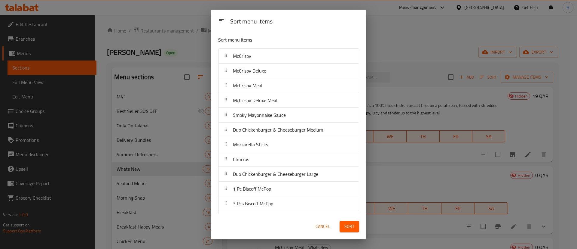
click at [351, 228] on span "Sort" at bounding box center [350, 226] width 10 height 8
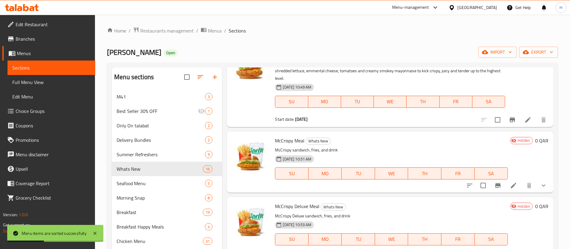
scroll to position [135, 0]
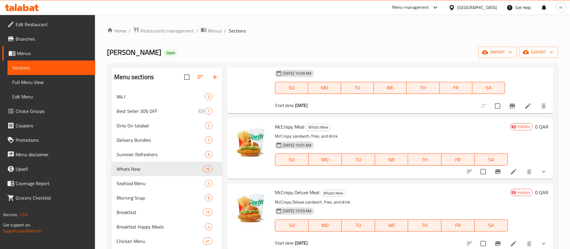
click at [35, 110] on span "Choice Groups" at bounding box center [53, 110] width 75 height 7
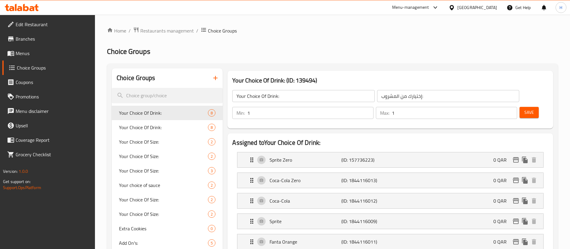
click at [217, 79] on div at bounding box center [285, 124] width 570 height 249
click at [215, 79] on icon "button" at bounding box center [215, 77] width 7 height 7
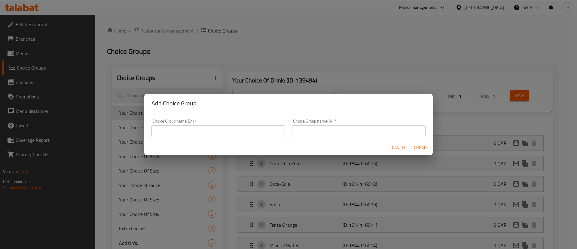
click at [194, 131] on input "text" at bounding box center [218, 131] width 133 height 12
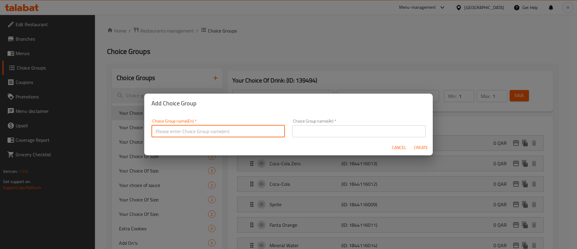
type input "y"
paste input "McCrispy Meal"
type input "Your Choice McCrispy Meal:"
click at [314, 131] on input "text" at bounding box center [358, 131] width 133 height 12
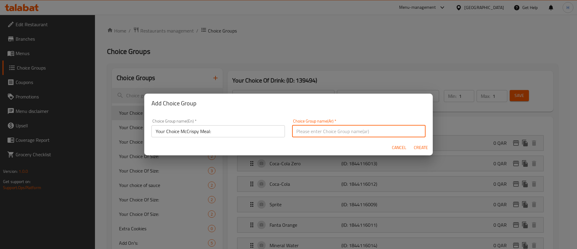
type input "اختيارك من:"
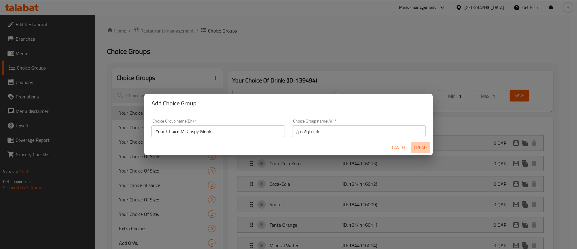
click at [415, 148] on span "Create" at bounding box center [421, 148] width 14 height 8
type input "Your Choice McCrispy Meal:"
type input "اختيارك من:"
type input "0"
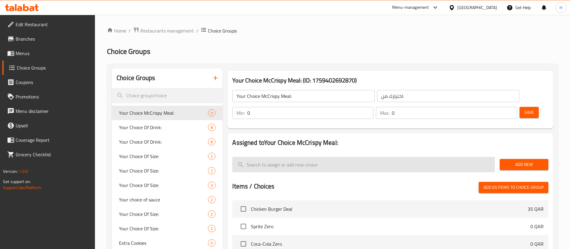
click at [313, 157] on input "search" at bounding box center [363, 164] width 263 height 15
type input "l"
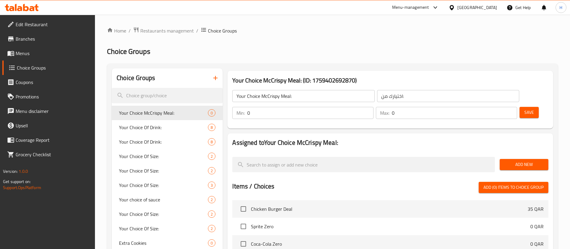
click at [527, 161] on span "Add New" at bounding box center [524, 165] width 39 height 8
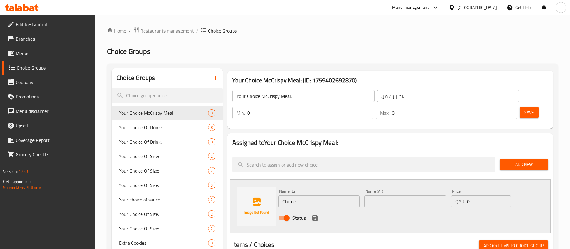
click at [315, 195] on input "Choice" at bounding box center [318, 201] width 81 height 12
type input "C"
type input "L"
type input "Medium"
click at [392, 195] on input "text" at bounding box center [405, 201] width 81 height 12
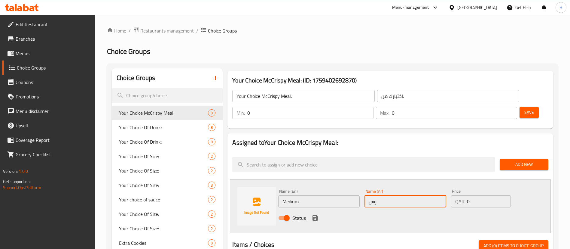
type input "وسط"
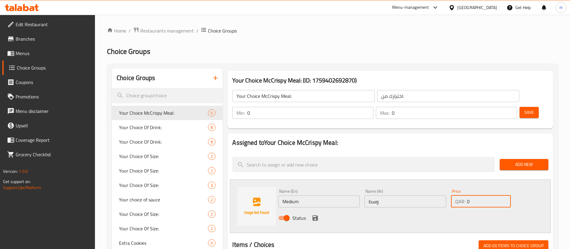
drag, startPoint x: 473, startPoint y: 184, endPoint x: 464, endPoint y: 184, distance: 9.6
click at [464, 195] on div "QAR 0 Price" at bounding box center [481, 201] width 60 height 12
type input "30"
click at [423, 240] on div "Items / Choices Add (0) items to choice group" at bounding box center [390, 245] width 316 height 11
click at [314, 215] on icon "save" at bounding box center [315, 217] width 5 height 5
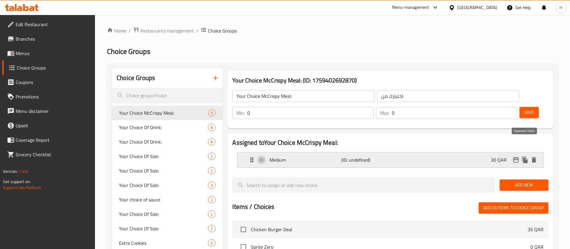
click at [527, 156] on icon "duplicate" at bounding box center [525, 159] width 7 height 7
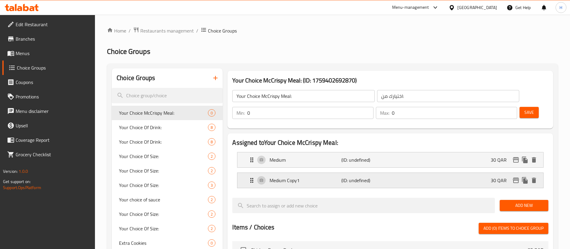
click at [306, 173] on div "Medium Copy1 (ID: undefined) 30 QAR" at bounding box center [392, 180] width 288 height 15
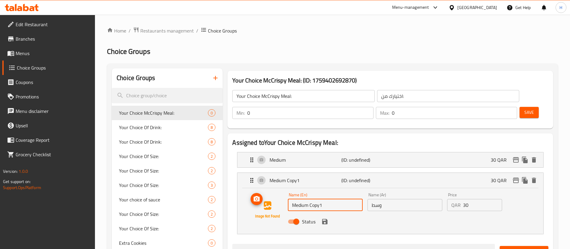
drag, startPoint x: 335, startPoint y: 188, endPoint x: 394, endPoint y: 192, distance: 58.5
click at [284, 190] on div "Name (En) Medium Copy1 Name (En) Name (Ar) وسط Name (Ar) Price QAR 30 Price Sta…" at bounding box center [390, 209] width 287 height 41
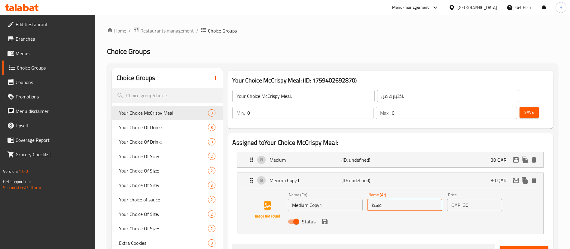
click at [403, 199] on input "وسط" at bounding box center [405, 205] width 75 height 12
type input "كبير"
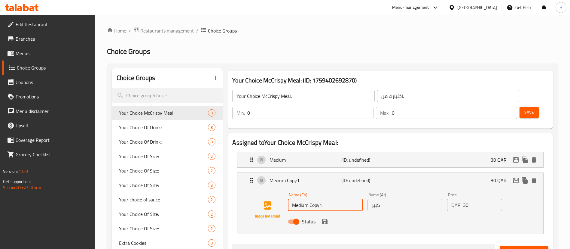
click at [330, 199] on input "Medium Copy1" at bounding box center [325, 205] width 75 height 12
type input "Large"
click at [479, 195] on div "Price QAR 30 Price" at bounding box center [475, 201] width 60 height 23
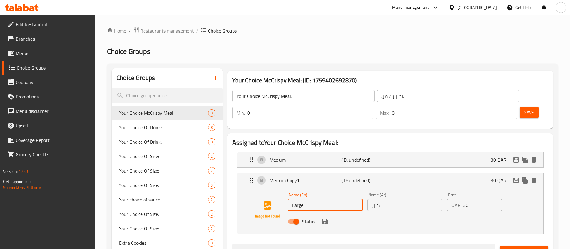
click at [476, 199] on input "30" at bounding box center [482, 205] width 39 height 12
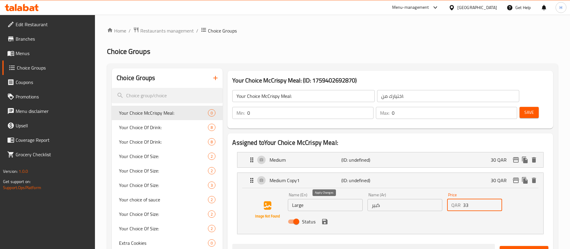
click at [327, 218] on icon "save" at bounding box center [324, 221] width 7 height 7
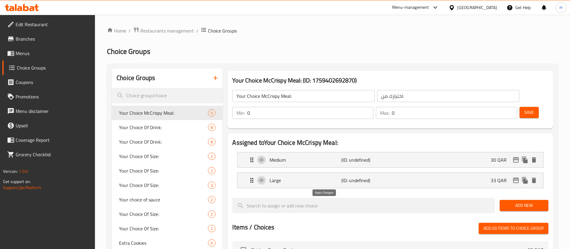
type input "33"
type input "1"
click at [374, 107] on input "1" at bounding box center [310, 113] width 126 height 12
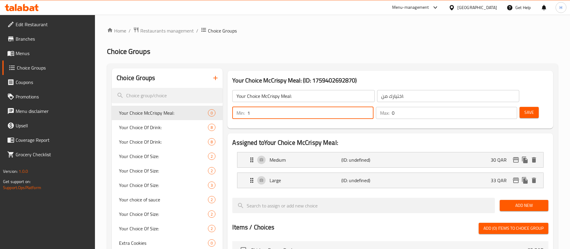
type input "1"
click at [503, 107] on input "1" at bounding box center [454, 113] width 125 height 12
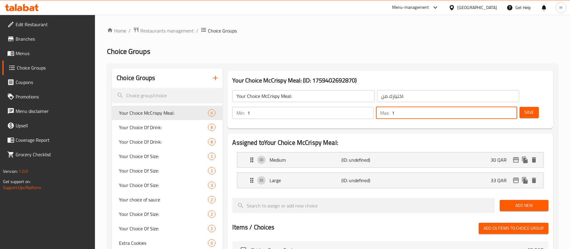
click at [525, 109] on span "Save" at bounding box center [530, 113] width 10 height 8
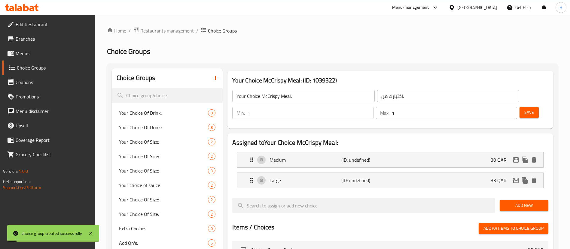
click at [301, 96] on input "Your Choice McCrispy Meal:" at bounding box center [303, 96] width 142 height 12
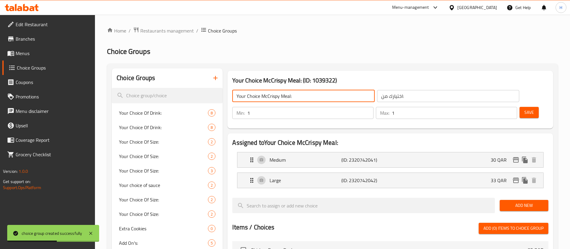
click at [216, 78] on icon "button" at bounding box center [215, 78] width 4 height 4
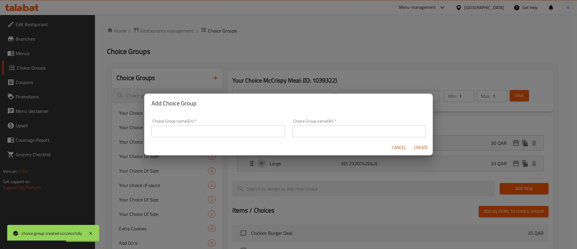
click at [243, 130] on input "text" at bounding box center [218, 131] width 133 height 12
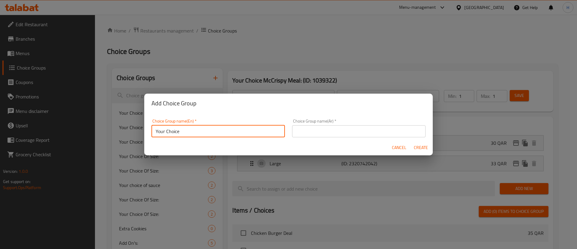
paste input "McCrispy Deluxe Meal"
type input "Your Choice McCrispy Deluxe Meal:"
click at [355, 132] on input "text" at bounding box center [358, 131] width 133 height 12
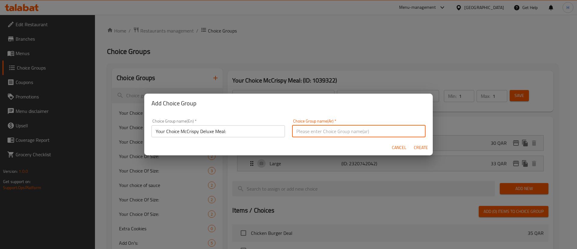
type input "اختيارك من:"
click at [418, 149] on span "Create" at bounding box center [421, 148] width 14 height 8
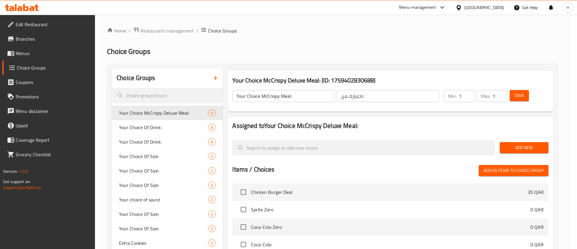
type input "Your Choice McCrispy Deluxe Meal:"
type input "0"
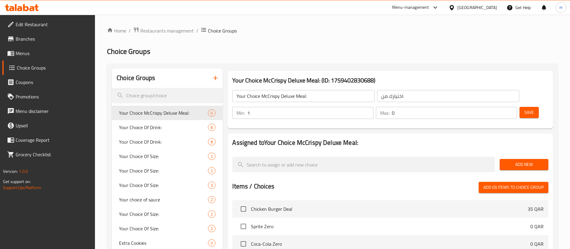
type input "1"
click at [374, 107] on input "1" at bounding box center [310, 113] width 126 height 12
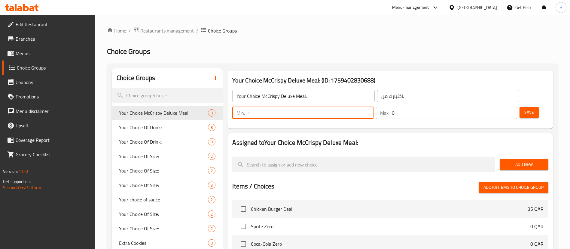
type input "1"
click at [501, 107] on input "1" at bounding box center [454, 113] width 125 height 12
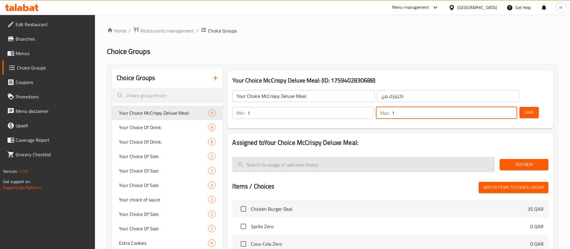
click at [513, 161] on span "Add New" at bounding box center [524, 165] width 39 height 8
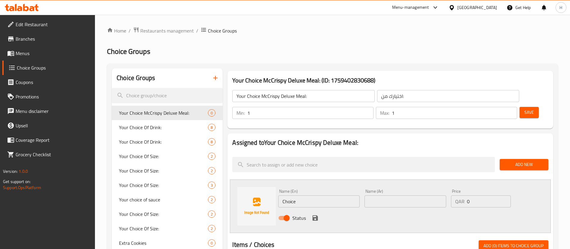
click at [316, 195] on input "Choice" at bounding box center [318, 201] width 81 height 12
type input "Medium"
click at [397, 195] on input "text" at bounding box center [405, 201] width 81 height 12
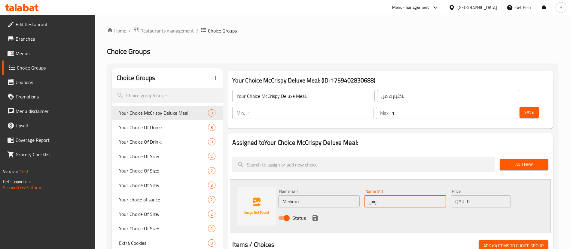
type input "وسط"
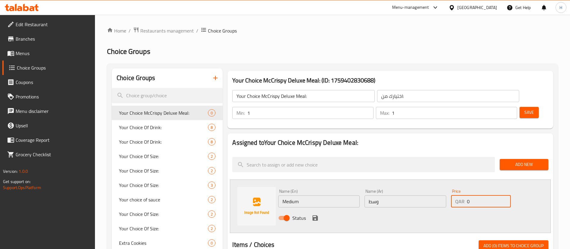
click at [470, 195] on input "0" at bounding box center [489, 201] width 44 height 12
type input "32"
click at [317, 215] on icon "save" at bounding box center [315, 217] width 5 height 5
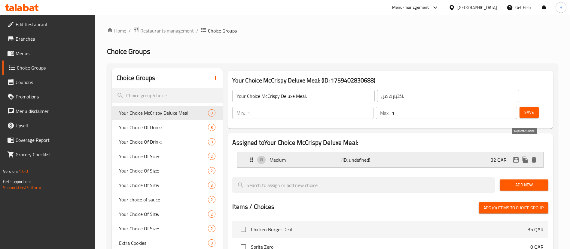
click at [522, 156] on icon "duplicate" at bounding box center [525, 159] width 6 height 7
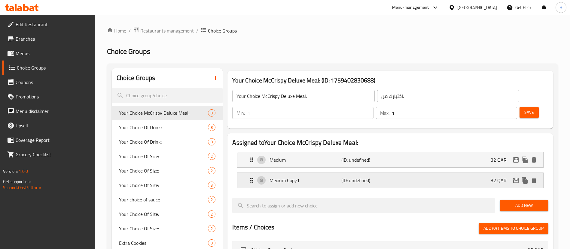
click at [296, 173] on div "Medium Copy1 (ID: undefined) 32 QAR" at bounding box center [392, 180] width 288 height 15
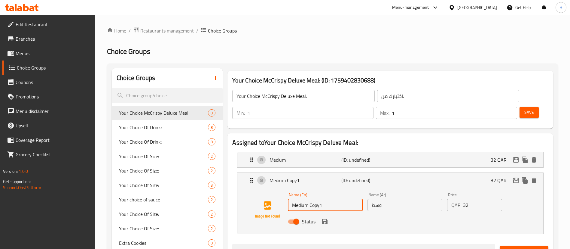
click at [345, 199] on input "Medium Copy1" at bounding box center [325, 205] width 75 height 12
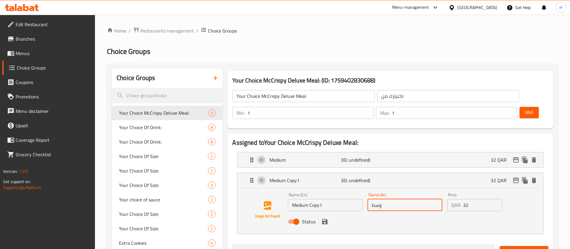
click at [425, 199] on input "وسط" at bounding box center [405, 205] width 75 height 12
type input "كبير"
click at [480, 199] on input "32" at bounding box center [482, 205] width 39 height 12
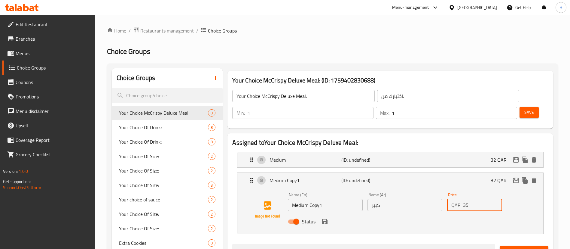
type input "35"
click at [320, 199] on input "Medium Copy1" at bounding box center [325, 205] width 75 height 12
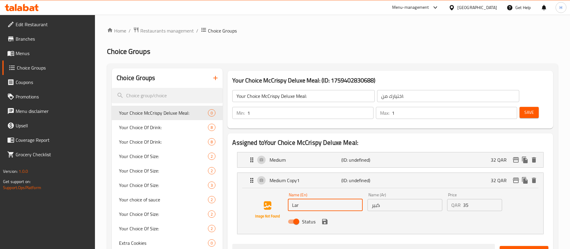
type input "Large"
click at [326, 217] on button "save" at bounding box center [324, 221] width 9 height 9
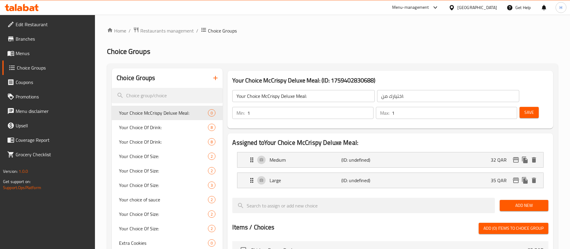
drag, startPoint x: 520, startPoint y: 100, endPoint x: 528, endPoint y: 113, distance: 15.1
click at [528, 113] on div "Your Choice McCrispy Deluxe Meal: (ID: 1759402830688) Your Choice McCrispy Delu…" at bounding box center [390, 99] width 331 height 63
click at [305, 96] on input "Your Choice McCrispy Deluxe Meal:" at bounding box center [303, 96] width 142 height 12
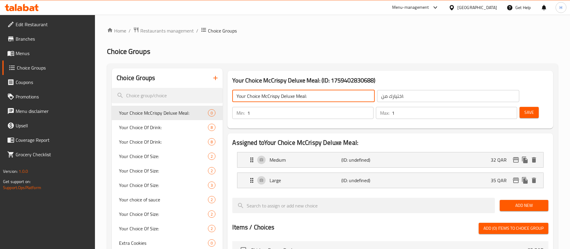
click at [525, 109] on span "Save" at bounding box center [530, 113] width 10 height 8
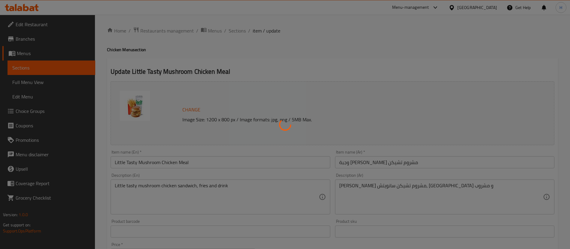
type input "إختيارك من الحجم:"
type input "1"
type input "إكستراس"
type input "0"
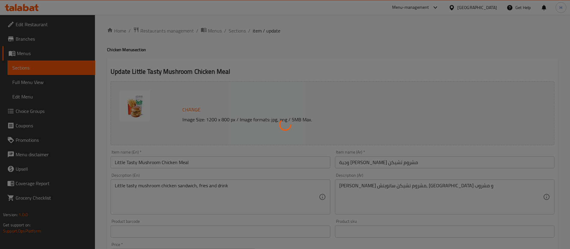
type input "2"
type input "إختر المشروب"
type input "1"
type input "اختيارك من:"
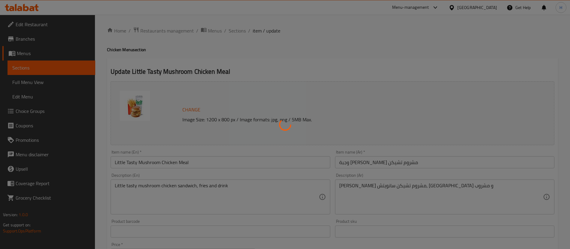
type input "1"
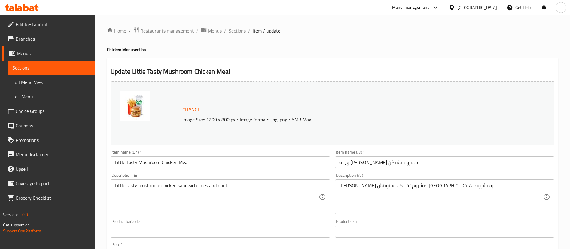
click at [240, 33] on span "Sections" at bounding box center [237, 30] width 17 height 7
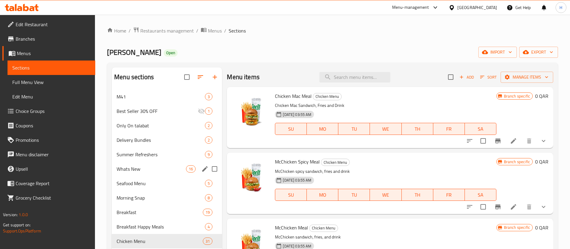
click at [142, 173] on div "Whats New 16" at bounding box center [167, 168] width 110 height 14
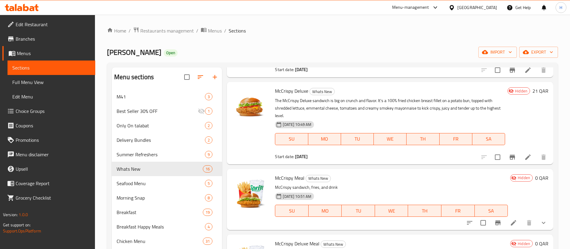
scroll to position [90, 0]
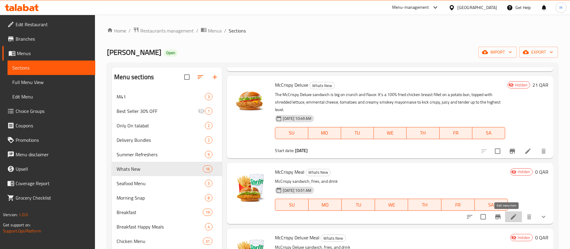
click at [510, 220] on icon at bounding box center [513, 216] width 7 height 7
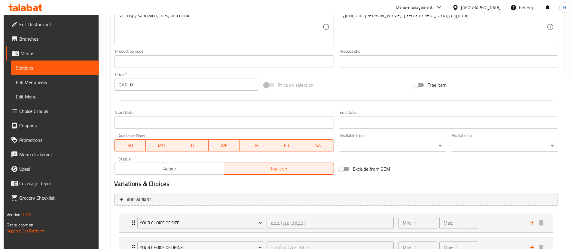
scroll to position [225, 0]
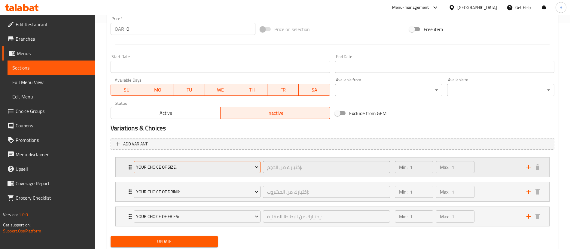
click at [169, 164] on span "Your Choice Of Size:" at bounding box center [197, 167] width 122 height 8
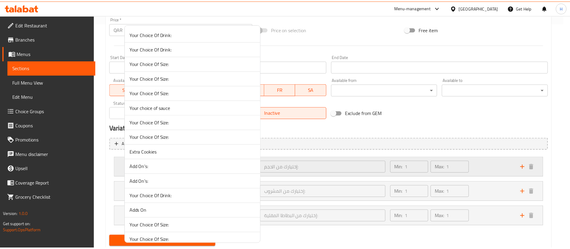
scroll to position [3936, 0]
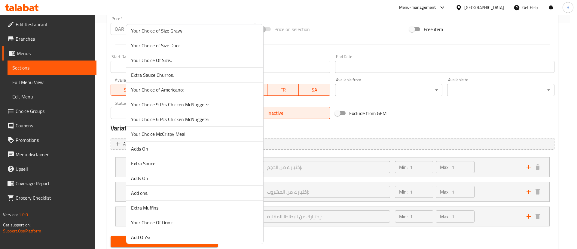
click at [187, 134] on span "Your Choice McCrispy Meal:" at bounding box center [194, 133] width 127 height 7
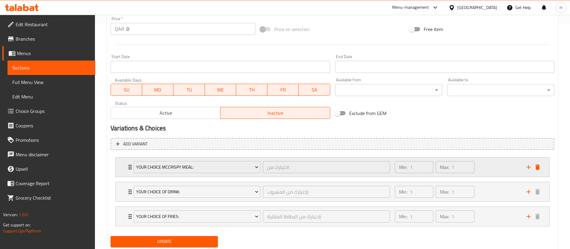
click at [494, 170] on div "Min: 1 ​ Max: 1 ​" at bounding box center [457, 166] width 132 height 19
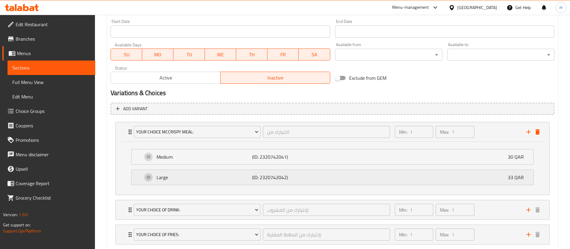
scroll to position [297, 0]
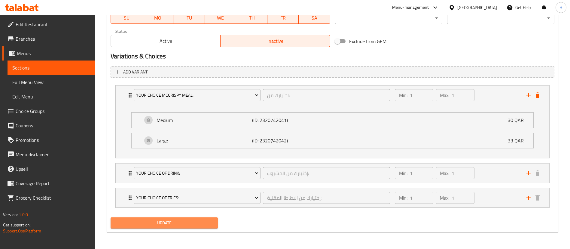
click at [199, 225] on span "Update" at bounding box center [164, 223] width 98 height 8
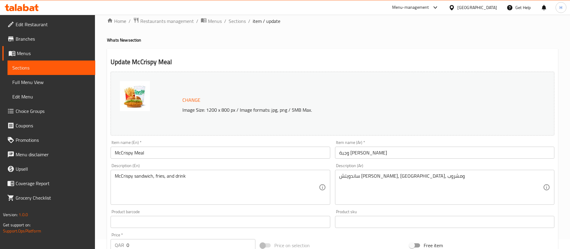
scroll to position [0, 0]
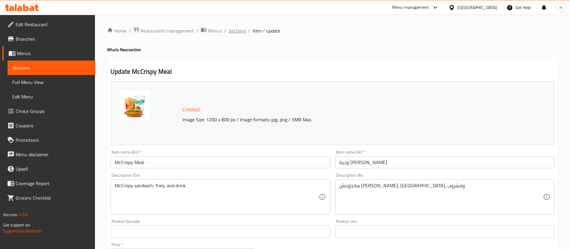
click at [242, 32] on span "Sections" at bounding box center [237, 30] width 17 height 7
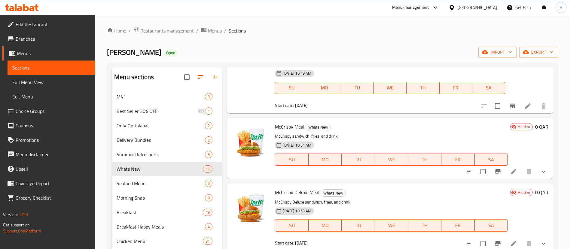
scroll to position [180, 0]
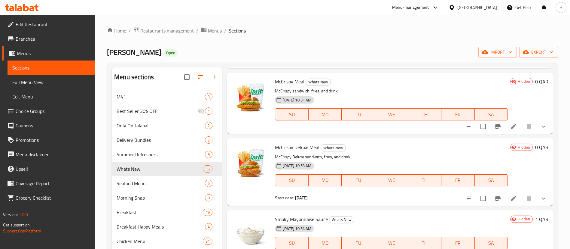
click at [510, 201] on icon at bounding box center [513, 197] width 7 height 7
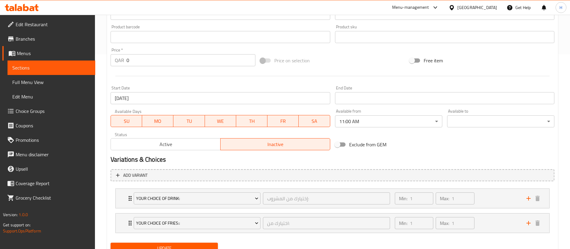
scroll to position [219, 0]
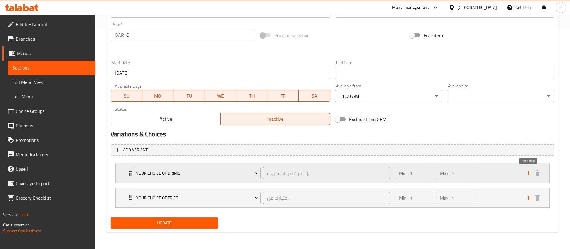
click at [531, 175] on icon "add" at bounding box center [528, 172] width 7 height 7
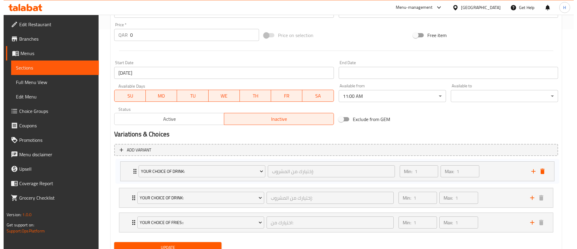
scroll to position [221, 0]
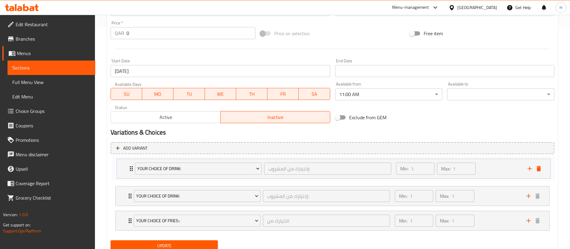
drag, startPoint x: 126, startPoint y: 220, endPoint x: 127, endPoint y: 165, distance: 55.0
click at [127, 165] on div "Your Choice Of Drink: إختيارك من المشروب: ​ Min: 1 ​ Max: 1 ​ Sprite Zero (ID: …" at bounding box center [333, 196] width 444 height 74
click at [185, 192] on span "Your Choice Of Drink:" at bounding box center [197, 196] width 122 height 8
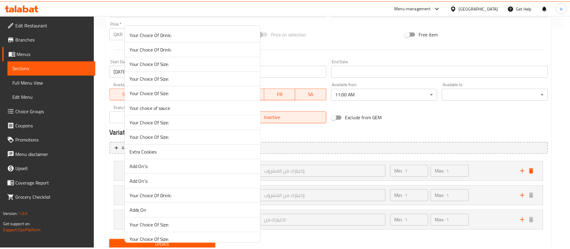
scroll to position [3951, 0]
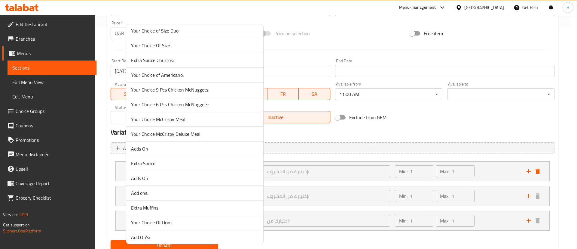
click at [173, 134] on span "Your Choice McCrispy Deluxe Meal:" at bounding box center [194, 133] width 127 height 7
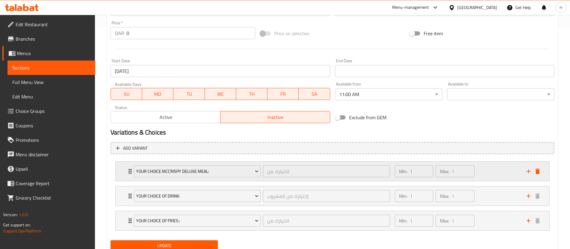
click at [495, 170] on div "Min: 1 ​ Max: 1 ​" at bounding box center [457, 170] width 132 height 19
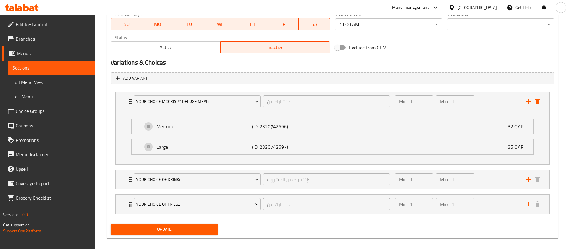
scroll to position [297, 0]
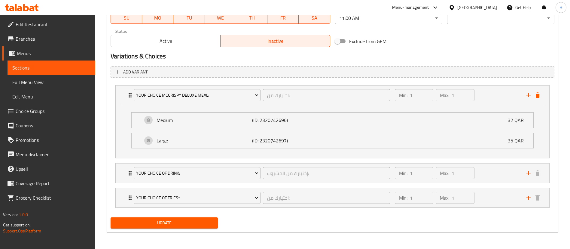
click at [163, 220] on span "Update" at bounding box center [164, 223] width 98 height 8
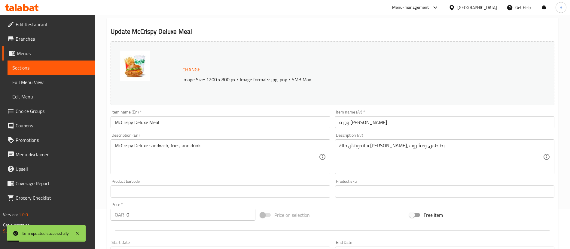
scroll to position [0, 0]
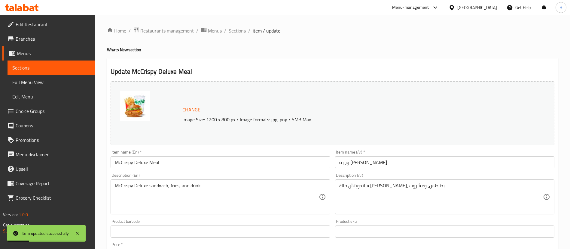
click at [233, 34] on span "Sections" at bounding box center [237, 30] width 17 height 7
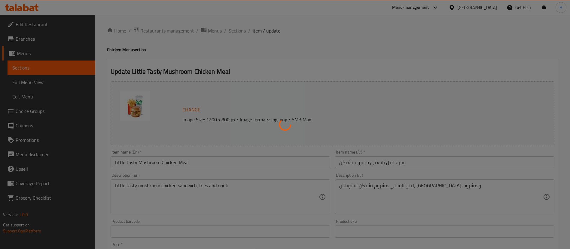
type input "إختيارك من الحجم:"
type input "1"
type input "إكستراس"
type input "0"
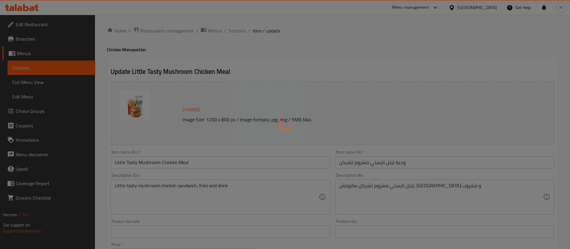
type input "2"
type input "إختر المشروب"
type input "1"
type input "اختيارك من:"
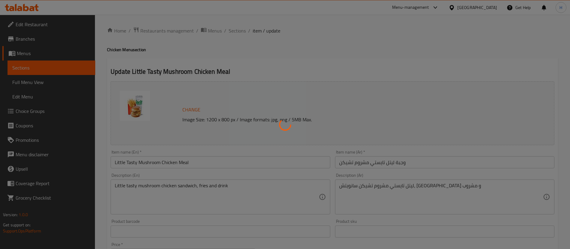
type input "1"
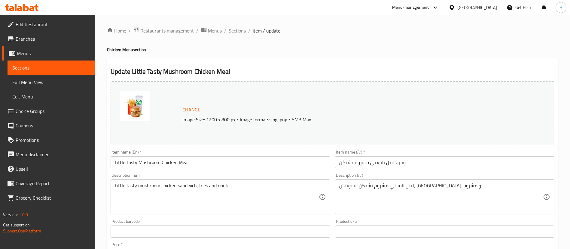
click at [429, 11] on div "Menu-management" at bounding box center [410, 7] width 37 height 7
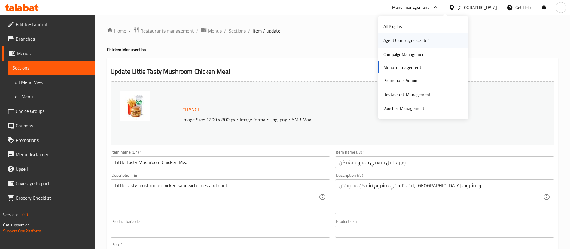
click at [397, 37] on div "Agent Campaigns Center" at bounding box center [406, 40] width 45 height 7
